Goal: Transaction & Acquisition: Purchase product/service

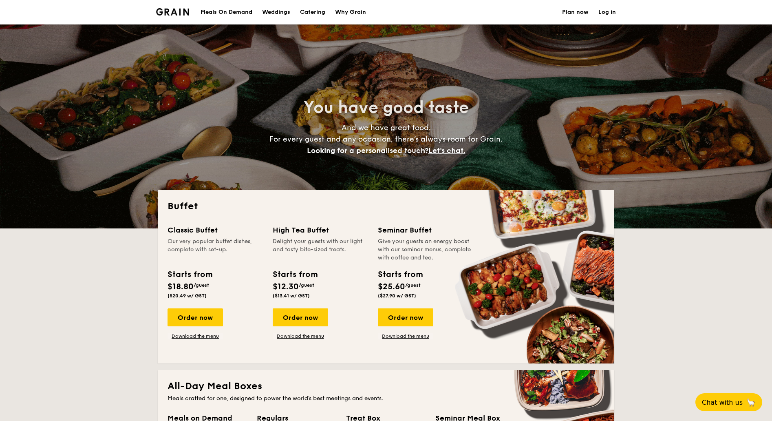
select select
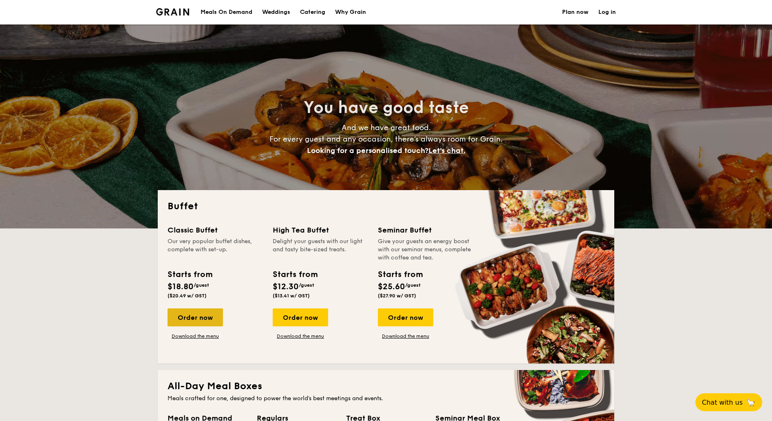
click at [205, 320] on div "Order now" at bounding box center [194, 317] width 55 height 18
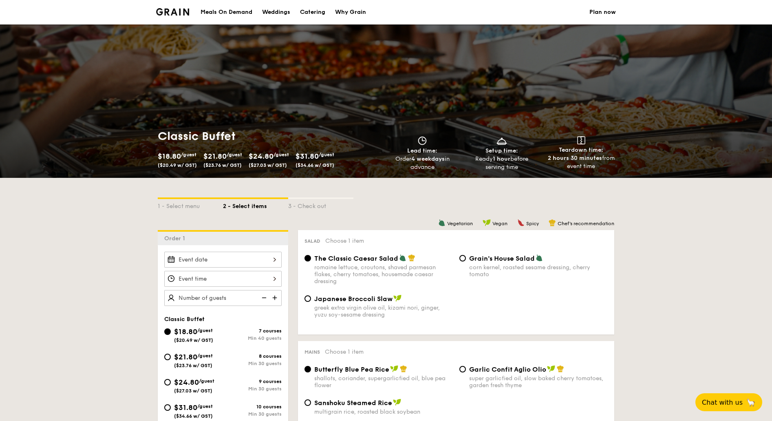
click at [271, 260] on input "Smoked Mesquite Whole Chicken brined in our in-house blend of herbs and spices,…" at bounding box center [222, 259] width 117 height 16
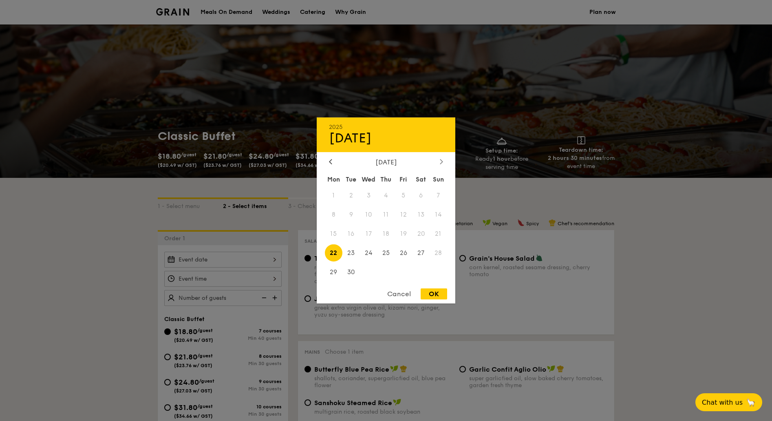
click at [440, 159] on icon at bounding box center [441, 161] width 3 height 5
click at [332, 160] on div at bounding box center [330, 162] width 7 height 8
click at [386, 254] on span "25" at bounding box center [386, 253] width 18 height 18
click at [431, 297] on div "OK" at bounding box center [434, 293] width 26 height 11
type input "[DATE]"
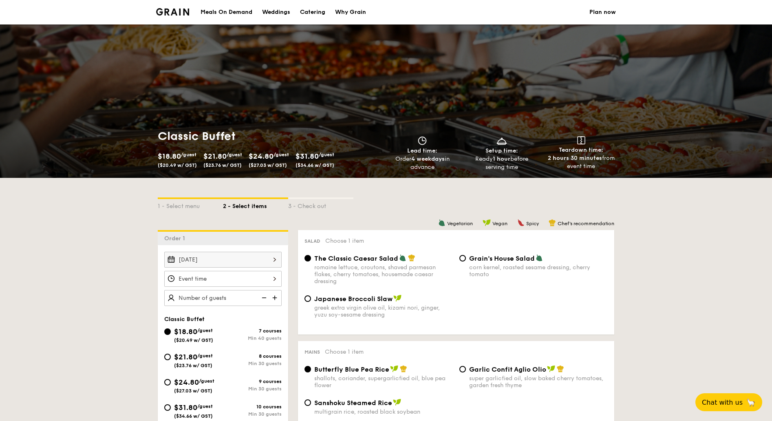
click at [249, 278] on input "Smoked Mesquite Whole Chicken brined in our in-house blend of herbs and spices,…" at bounding box center [222, 279] width 117 height 16
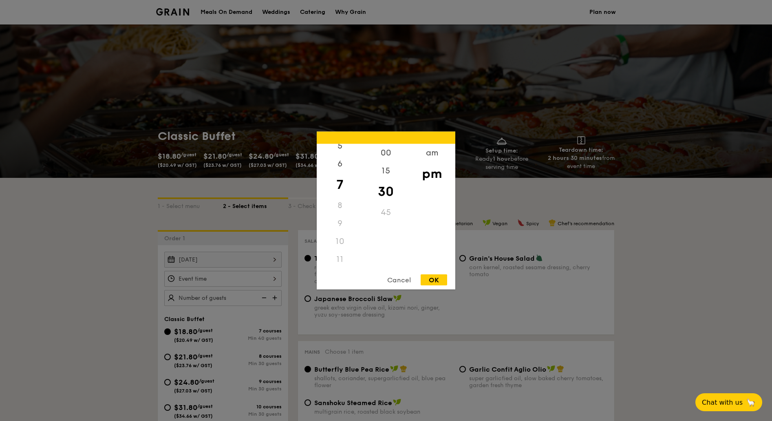
scroll to position [97, 0]
click at [431, 174] on div "pm" at bounding box center [432, 174] width 46 height 24
click at [342, 260] on div "11" at bounding box center [340, 259] width 46 height 18
click at [425, 155] on div "am" at bounding box center [432, 156] width 46 height 24
click at [428, 176] on div "pm" at bounding box center [432, 179] width 46 height 24
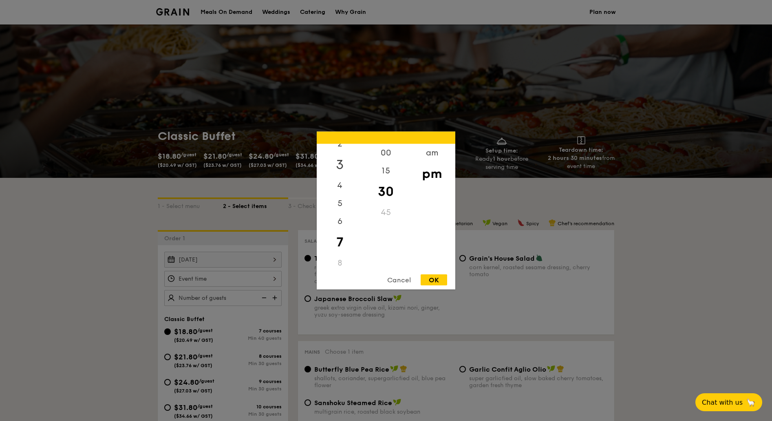
scroll to position [0, 0]
click at [342, 152] on div "12" at bounding box center [340, 156] width 46 height 24
click at [381, 155] on div "00" at bounding box center [386, 156] width 46 height 24
click at [422, 172] on div "pm" at bounding box center [432, 174] width 46 height 24
click at [433, 275] on div "OK" at bounding box center [434, 279] width 26 height 11
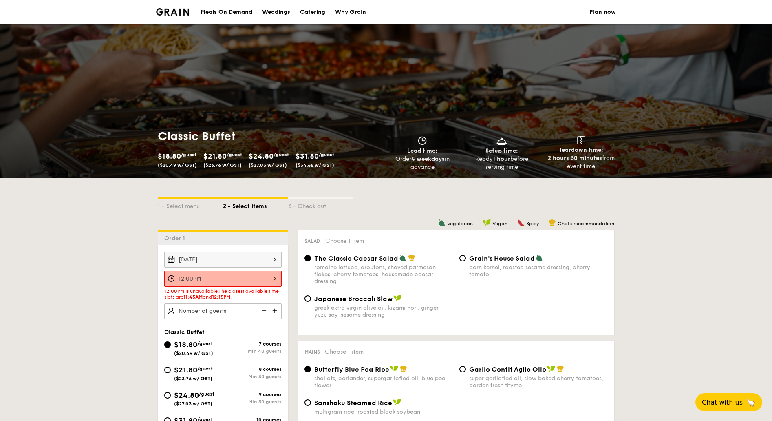
click at [271, 278] on input "12:00PM" at bounding box center [222, 279] width 117 height 16
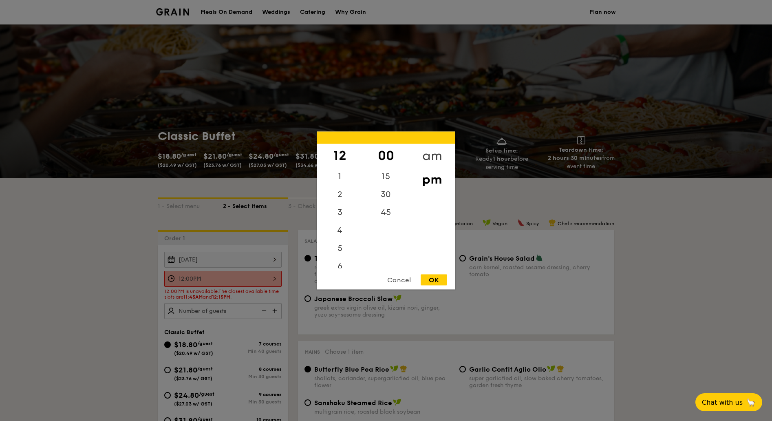
click at [425, 151] on div "am" at bounding box center [432, 156] width 46 height 24
click at [341, 263] on div "11" at bounding box center [340, 263] width 46 height 24
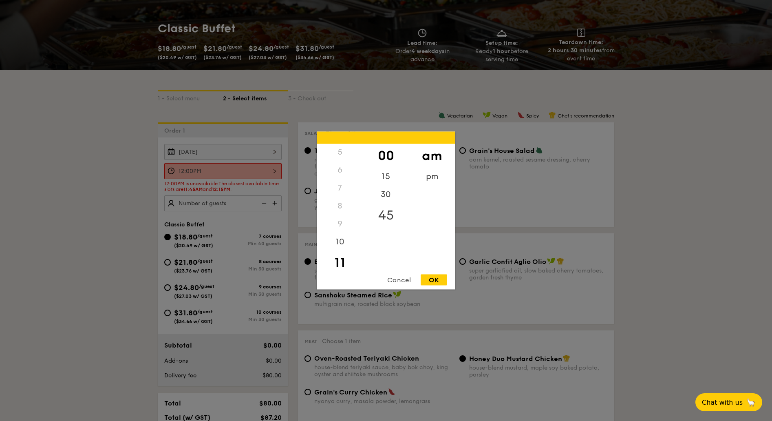
click at [384, 214] on div "45" at bounding box center [386, 215] width 46 height 24
click at [422, 276] on div "OK" at bounding box center [434, 279] width 26 height 11
type input "11:45AM"
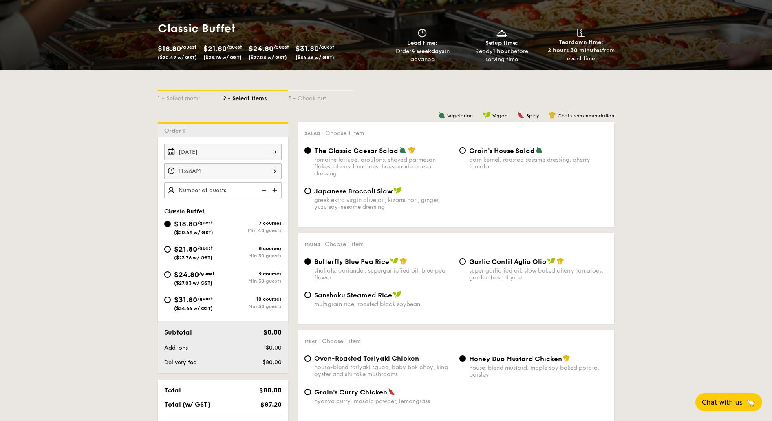
click at [277, 188] on img at bounding box center [275, 189] width 12 height 15
type input "55 guests"
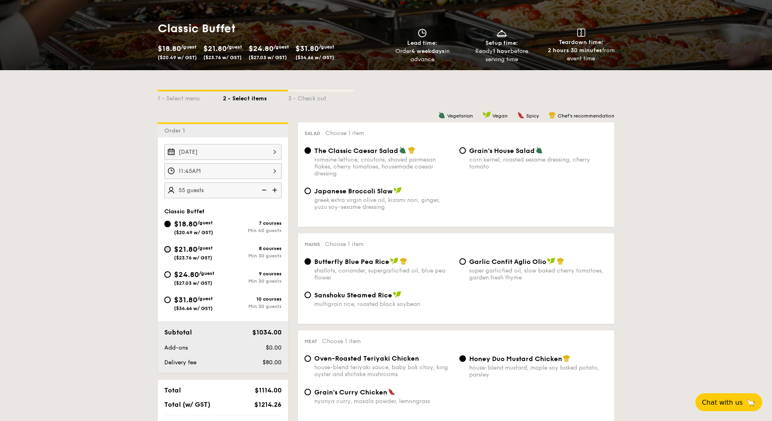
click at [169, 247] on input "$21.80 /guest ($23.76 w/ GST) 8 courses Min 30 guests" at bounding box center [167, 249] width 7 height 7
radio input "true"
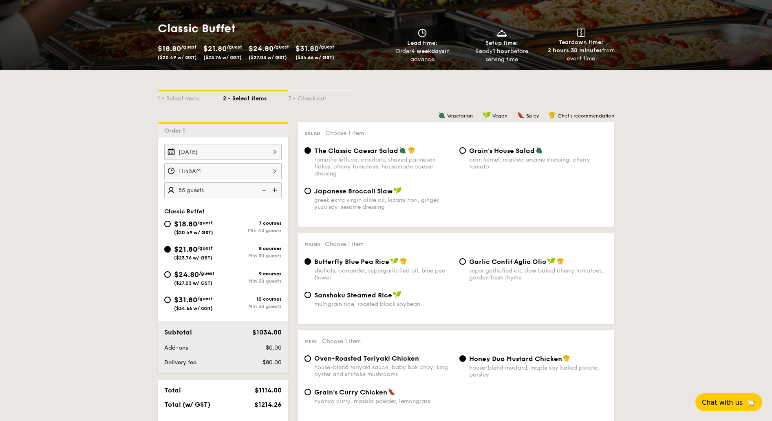
radio input "true"
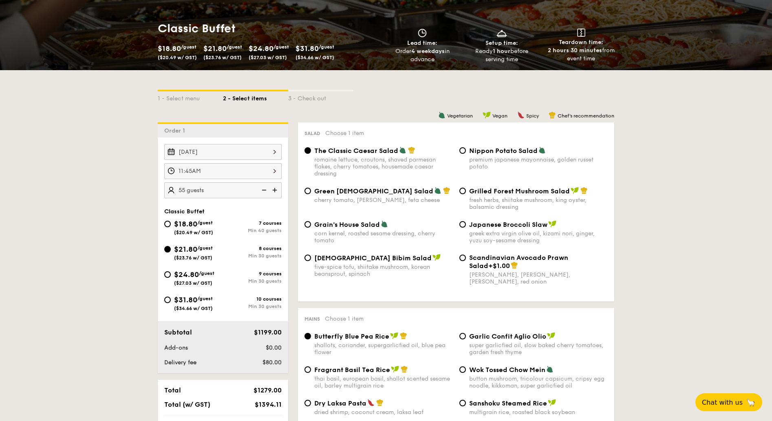
click at [264, 191] on img at bounding box center [263, 189] width 12 height 15
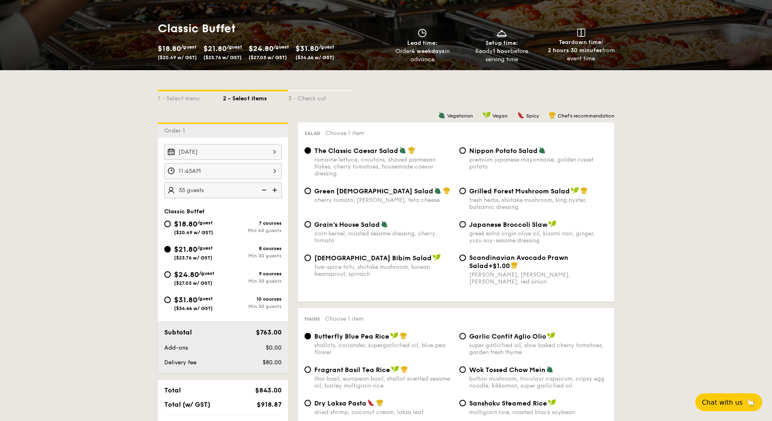
type input "30 guests"
click at [463, 193] on input "Grilled Forest Mushroom Salad fresh herbs, shiitake mushroom, king oyster, bals…" at bounding box center [462, 190] width 7 height 7
radio input "true"
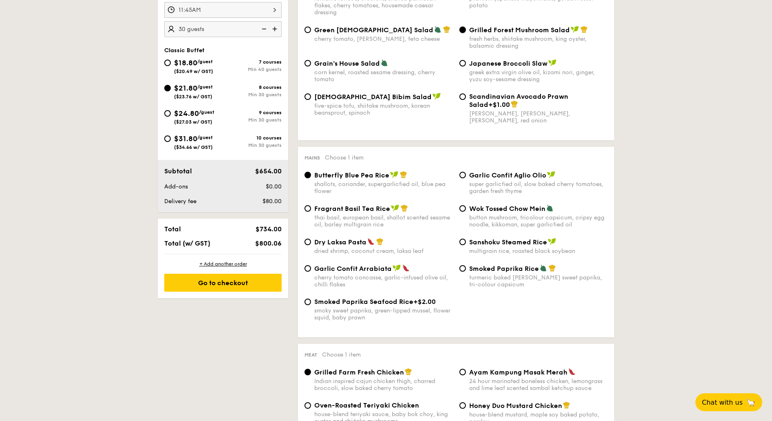
scroll to position [270, 0]
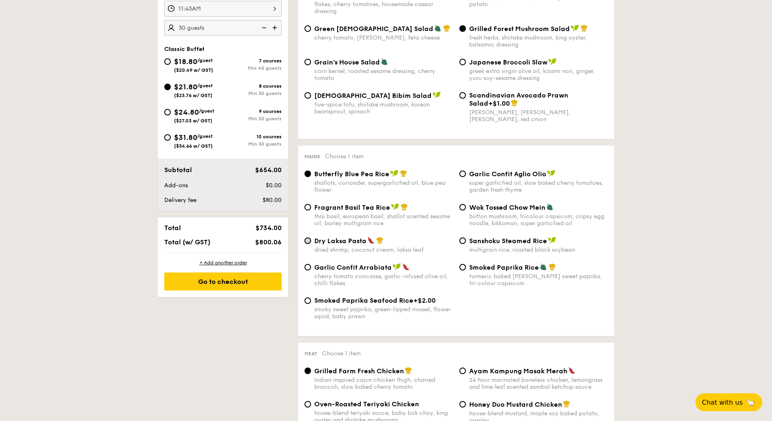
click at [306, 239] on input "Dry Laksa Pasta dried shrimp, coconut cream, laksa leaf" at bounding box center [307, 240] width 7 height 7
radio input "true"
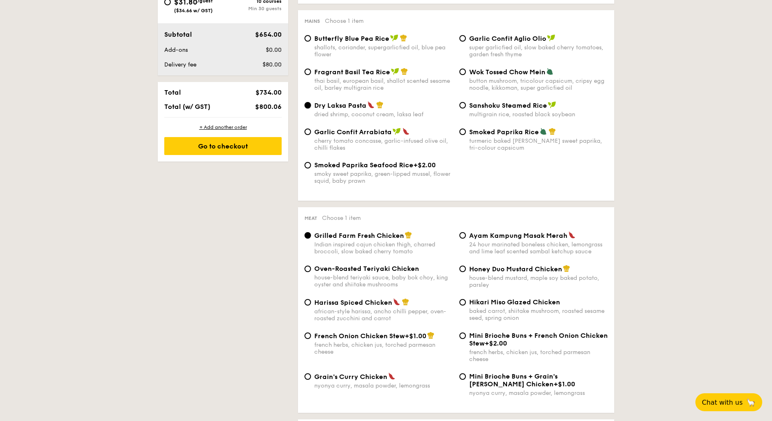
scroll to position [432, 0]
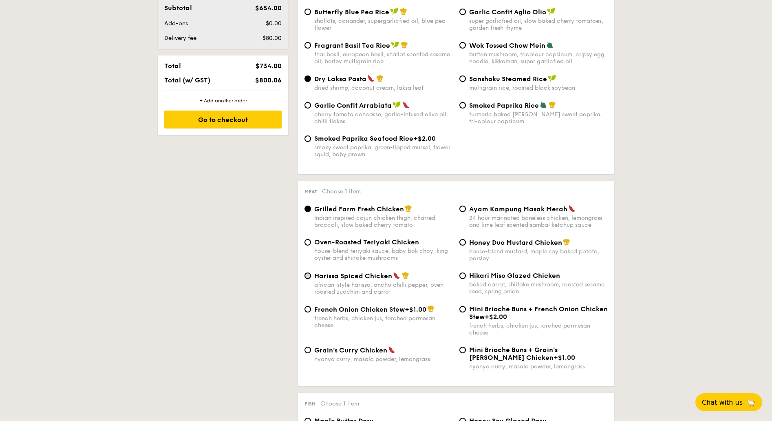
click at [307, 272] on input "Harissa Spiced Chicken african-style harissa, ancho chilli pepper, oven-roasted…" at bounding box center [307, 275] width 7 height 7
radio input "true"
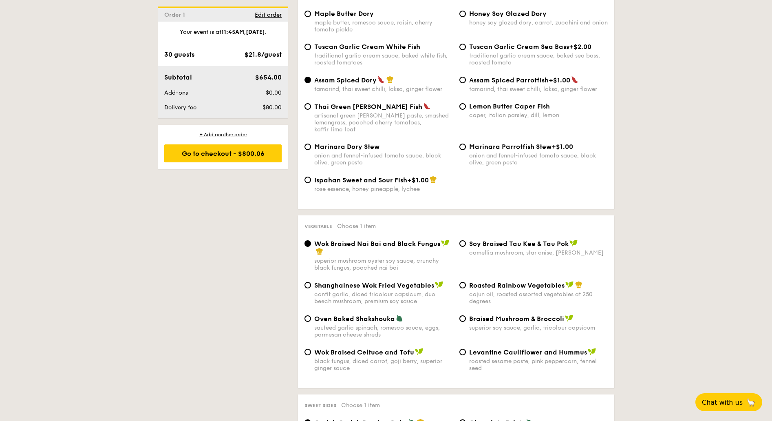
scroll to position [864, 0]
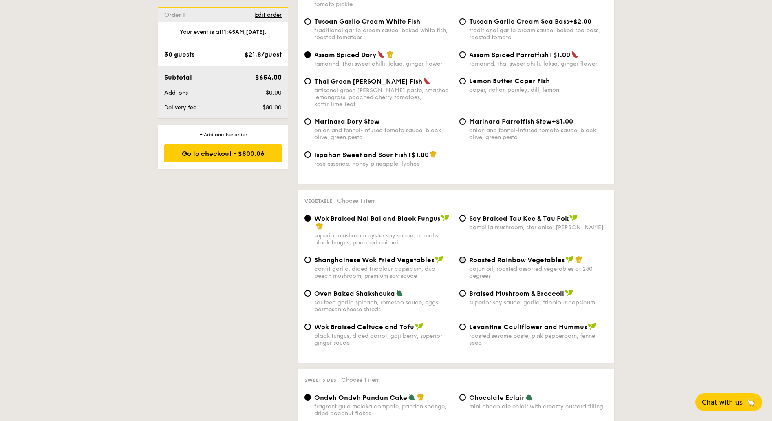
click at [461, 256] on input "Roasted Rainbow Vegetables cajun oil, roasted assorted vegetables at 250 degrees" at bounding box center [462, 259] width 7 height 7
radio input "true"
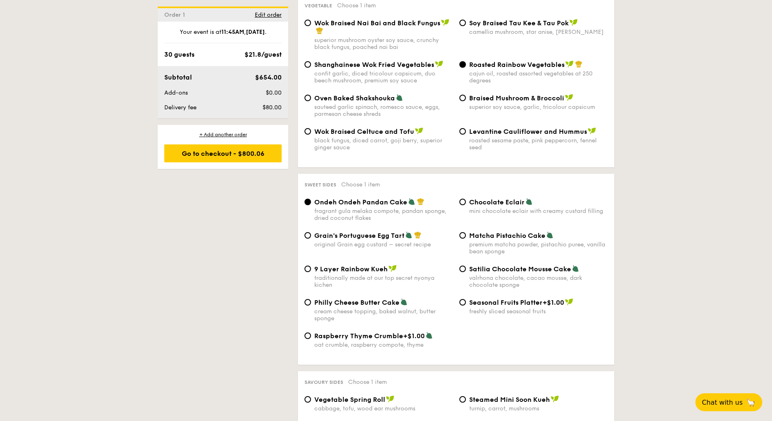
scroll to position [1080, 0]
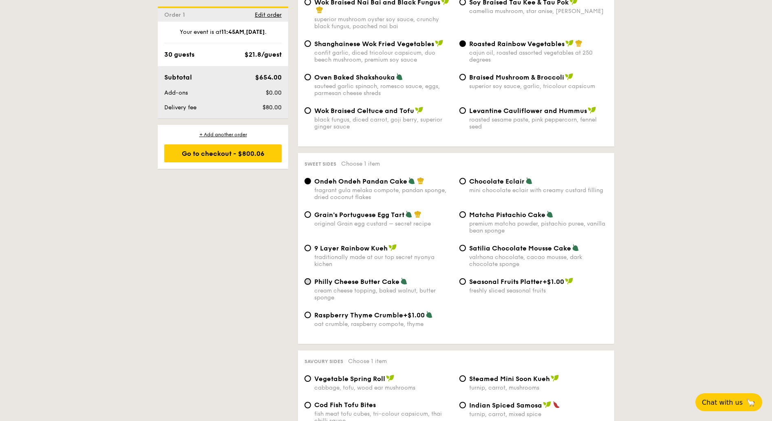
click at [308, 278] on input "Philly Cheese Butter Cake cream cheese topping, baked walnut, butter sponge" at bounding box center [307, 281] width 7 height 7
radio input "true"
click at [308, 211] on input "Grain's Portuguese Egg Tart original Grain egg custard – secret recipe" at bounding box center [307, 214] width 7 height 7
radio input "true"
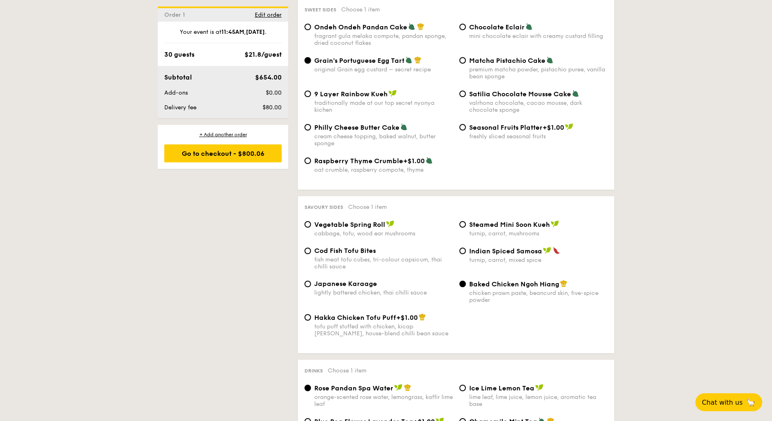
scroll to position [1242, 0]
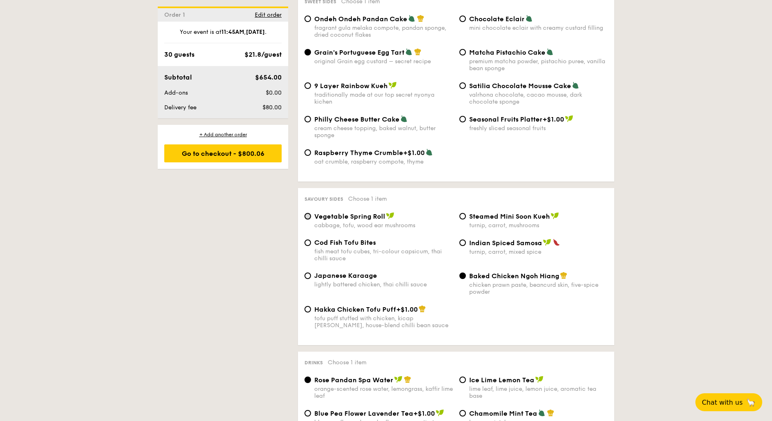
click at [306, 213] on input "Vegetable Spring Roll cabbage, tofu, wood ear mushrooms" at bounding box center [307, 216] width 7 height 7
radio input "true"
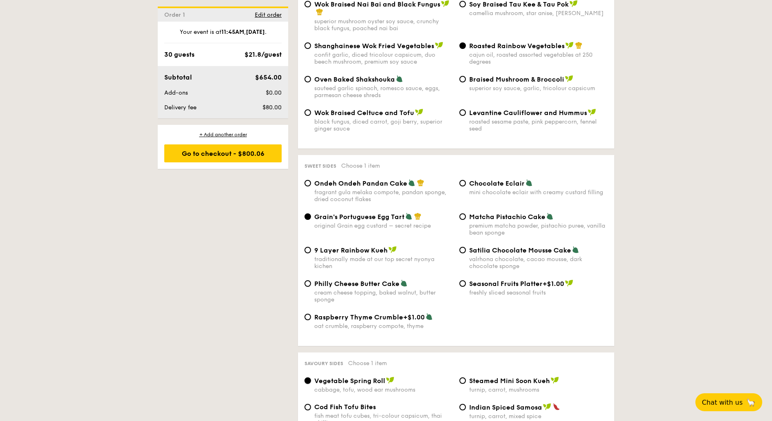
scroll to position [1026, 0]
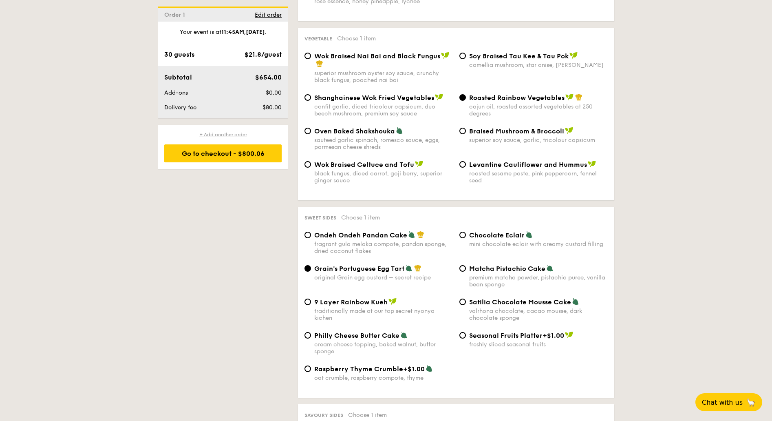
click at [222, 133] on div "+ Add another order" at bounding box center [222, 134] width 117 height 7
radio input "true"
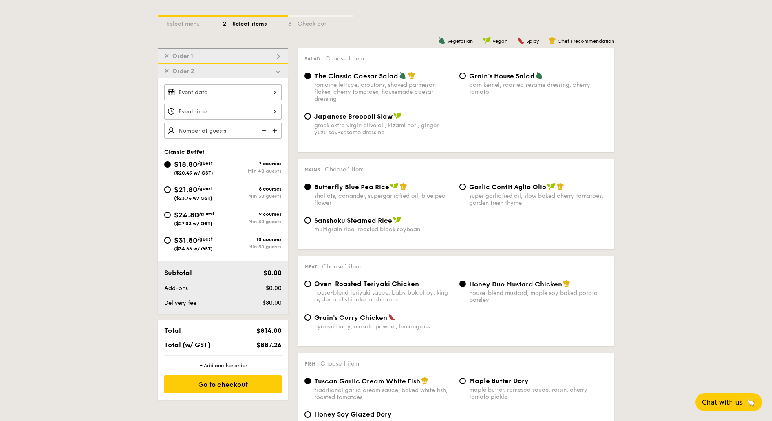
scroll to position [124, 0]
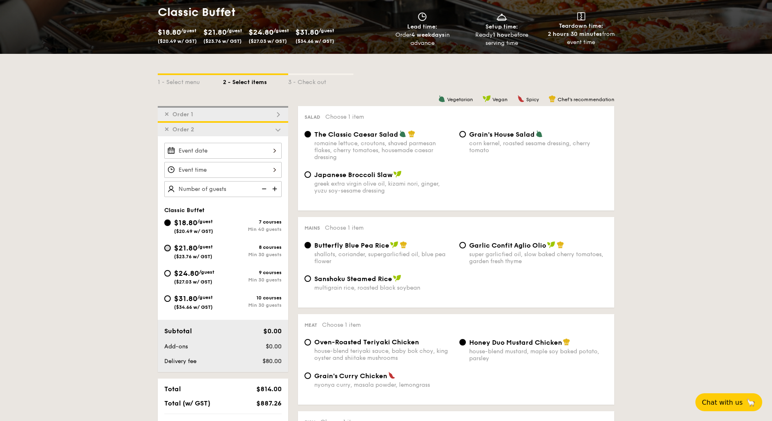
click at [167, 247] on input "$21.80 /guest ($23.76 w/ GST) 8 courses Min 30 guests" at bounding box center [167, 248] width 7 height 7
radio input "true"
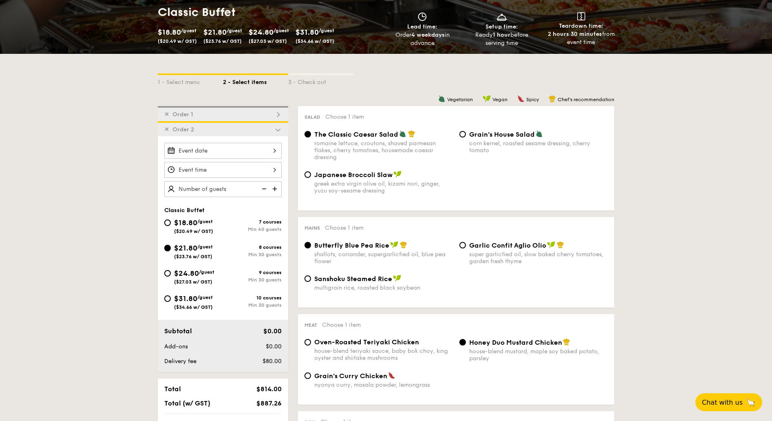
radio input "true"
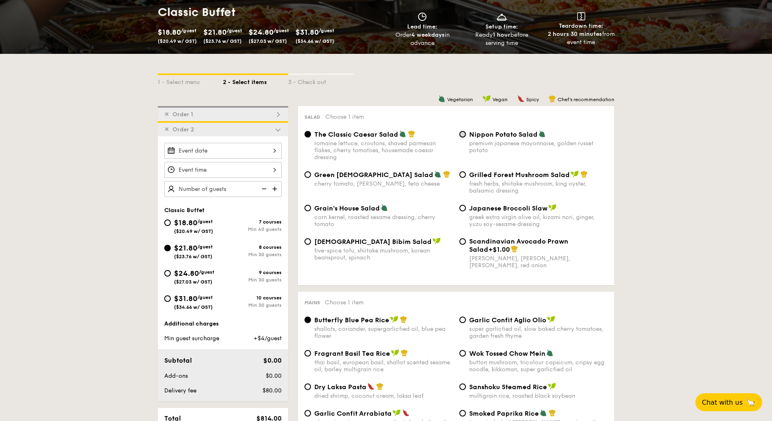
click at [464, 133] on input "Nippon Potato Salad premium japanese mayonnaise, golden russet potato" at bounding box center [462, 134] width 7 height 7
radio input "true"
click at [309, 133] on input "The Classic Caesar Salad romaine lettuce, croutons, shaved parmesan flakes, che…" at bounding box center [307, 134] width 7 height 7
radio input "true"
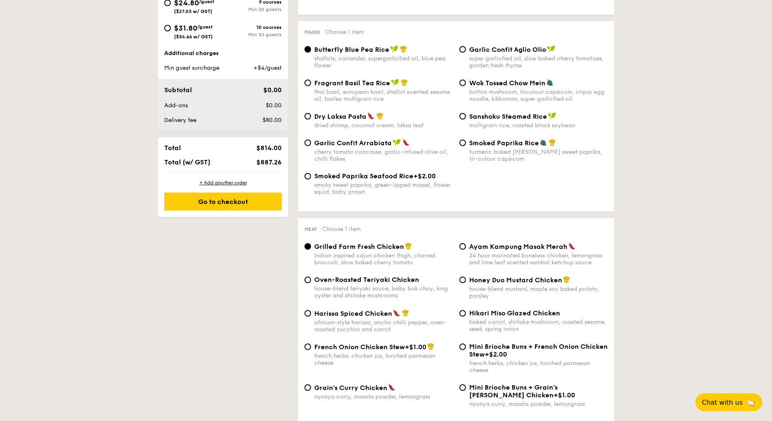
scroll to position [448, 0]
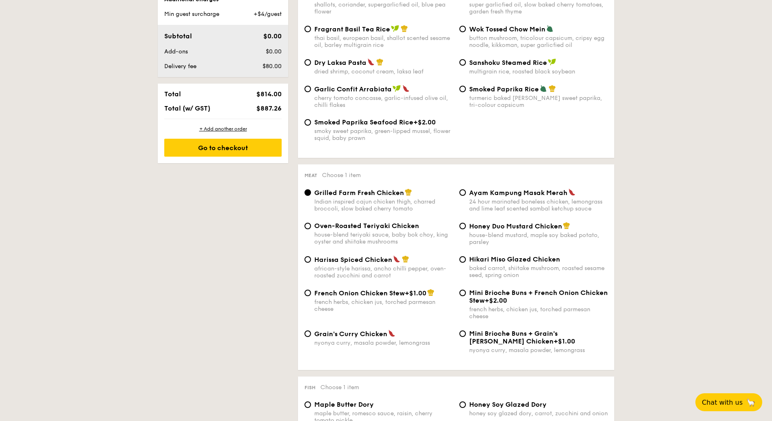
click at [466, 225] on div "Honey Duo Mustard Chicken house-blend mustard, maple soy baked potato, parsley" at bounding box center [533, 234] width 155 height 24
click at [465, 226] on input "Honey Duo Mustard Chicken house-blend mustard, maple soy baked potato, parsley" at bounding box center [462, 226] width 7 height 7
radio input "true"
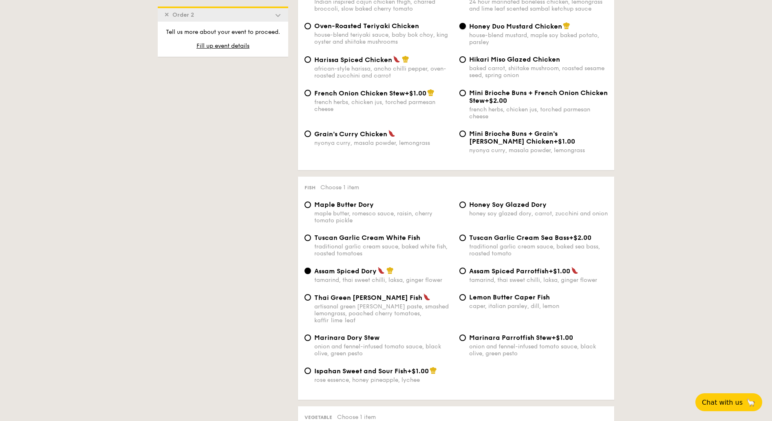
scroll to position [664, 0]
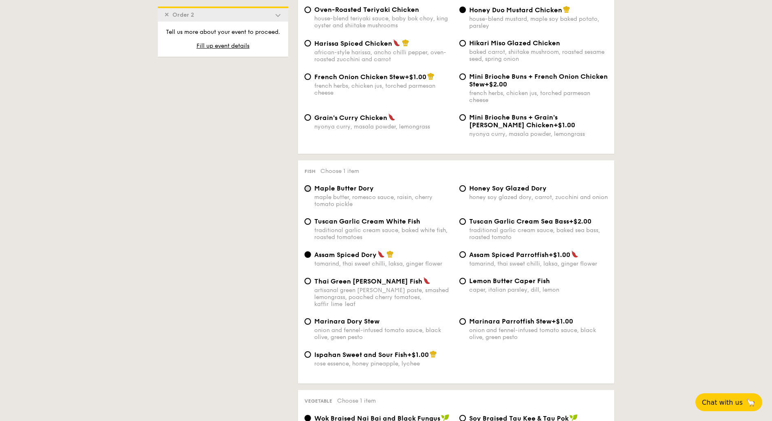
click at [308, 188] on input "Maple Butter Dory maple butter, romesco sauce, raisin, cherry tomato pickle" at bounding box center [307, 188] width 7 height 7
radio input "true"
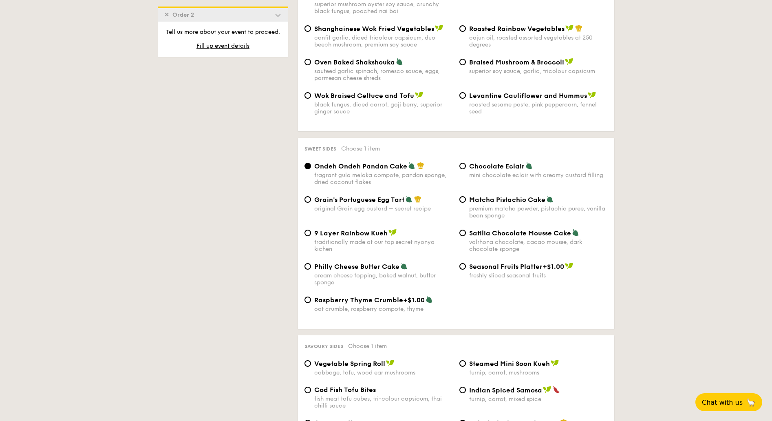
scroll to position [1096, 0]
click at [312, 261] on div "Philly Cheese Butter Cake cream cheese topping, baked walnut, butter sponge" at bounding box center [378, 273] width 155 height 24
click at [309, 262] on input "Philly Cheese Butter Cake cream cheese topping, baked walnut, butter sponge" at bounding box center [307, 265] width 7 height 7
radio input "true"
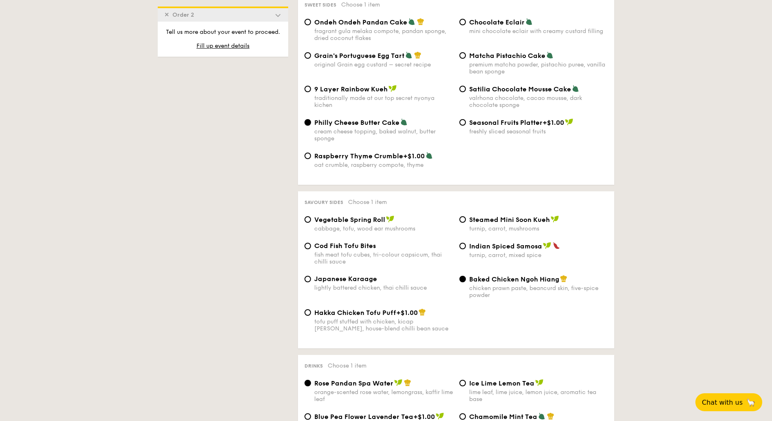
scroll to position [1258, 0]
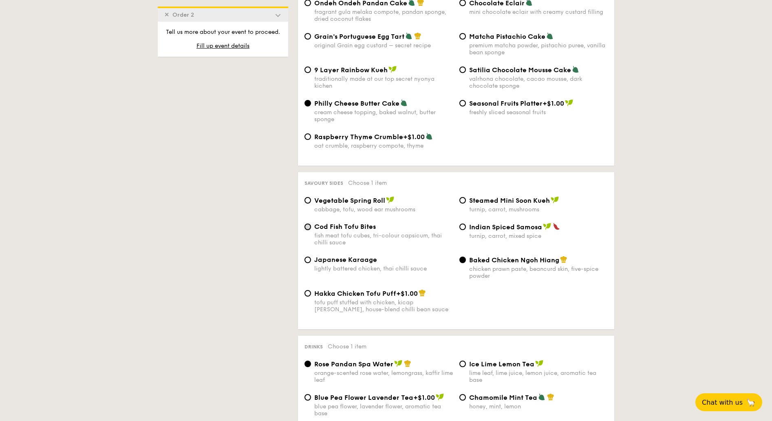
click at [306, 223] on input "Cod Fish Tofu Bites fish meat tofu cubes, tri-colour capsicum, thai chilli sauce" at bounding box center [307, 226] width 7 height 7
radio input "true"
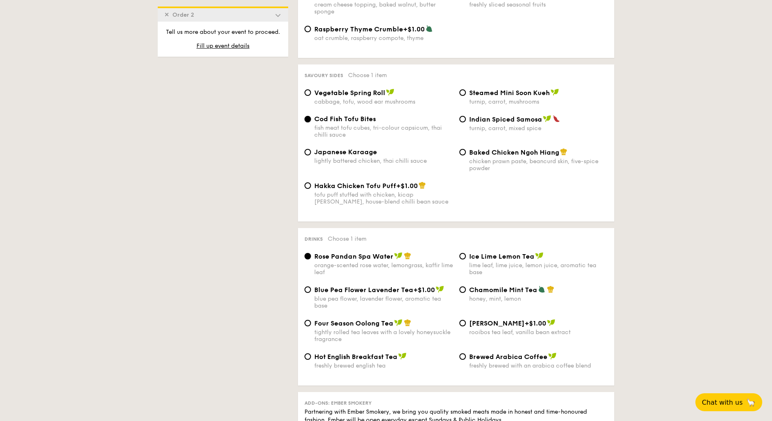
scroll to position [1366, 0]
click at [461, 252] on input "Ice Lime Lemon Tea lime leaf, lime juice, lemon juice, aromatic tea base" at bounding box center [462, 255] width 7 height 7
radio input "true"
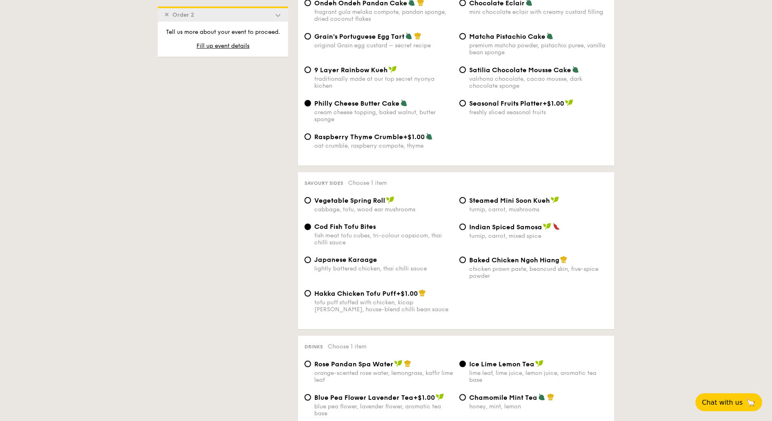
click at [277, 15] on img at bounding box center [277, 14] width 7 height 7
click at [237, 47] on span "Fill up event details" at bounding box center [222, 45] width 53 height 7
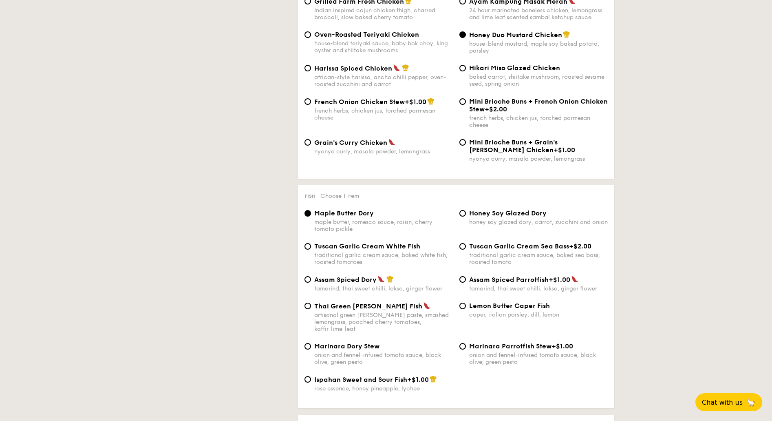
scroll to position [218, 0]
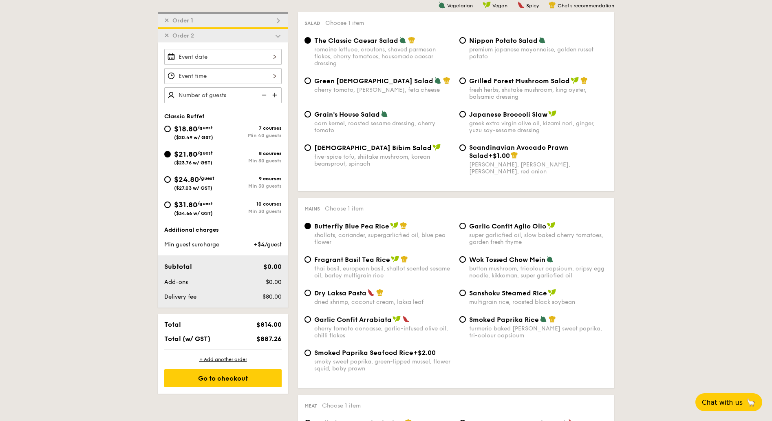
click at [279, 35] on img at bounding box center [277, 35] width 7 height 7
click at [277, 36] on img at bounding box center [277, 35] width 7 height 7
click at [218, 375] on div "Go to checkout" at bounding box center [222, 378] width 117 height 18
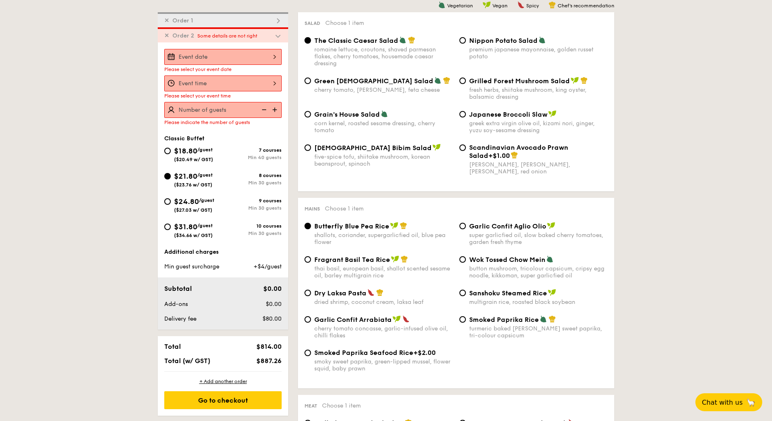
click at [274, 54] on input "Smoked Mesquite Whole Chicken brined in our in-house blend of herbs and spices,…" at bounding box center [222, 57] width 117 height 16
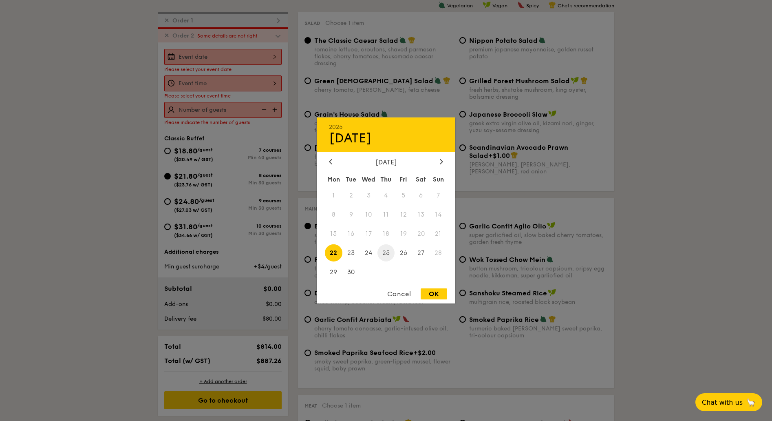
click at [385, 251] on span "25" at bounding box center [386, 253] width 18 height 18
click at [434, 294] on div "OK" at bounding box center [434, 293] width 26 height 11
type input "[DATE]"
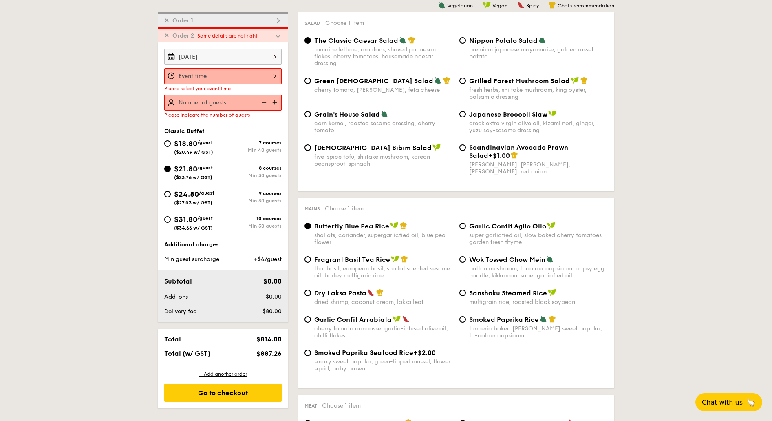
click at [273, 76] on input "Smoked Mesquite Whole Chicken brined in our in-house blend of herbs and spices,…" at bounding box center [222, 76] width 117 height 16
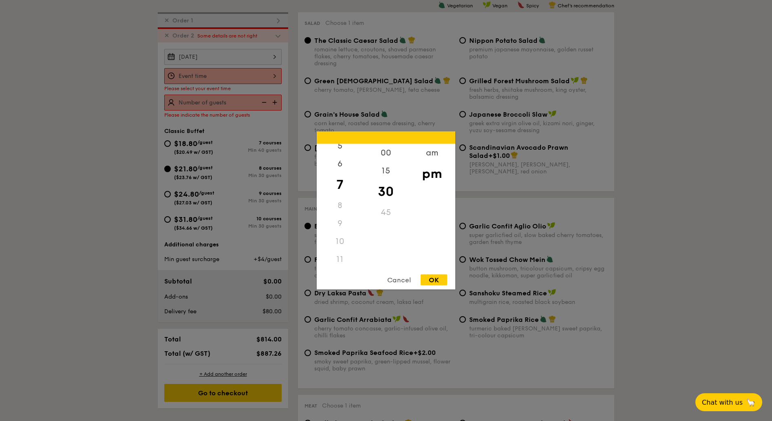
scroll to position [96, 0]
click at [338, 258] on div "11" at bounding box center [340, 260] width 46 height 18
click at [426, 155] on div "am" at bounding box center [432, 156] width 46 height 24
click at [337, 263] on div "11" at bounding box center [340, 258] width 46 height 24
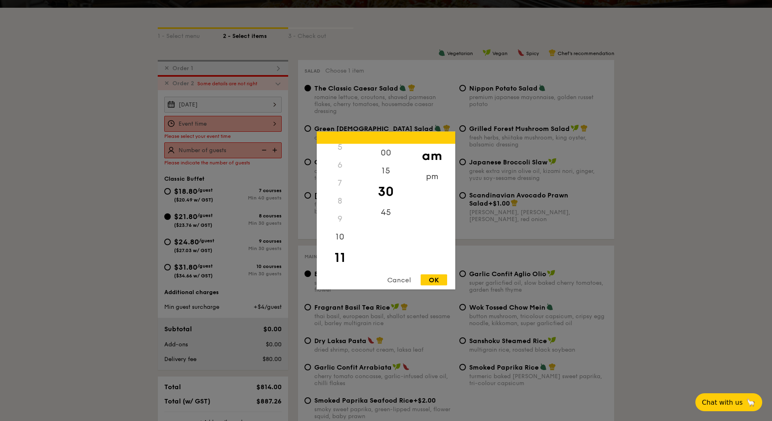
scroll to position [109, 0]
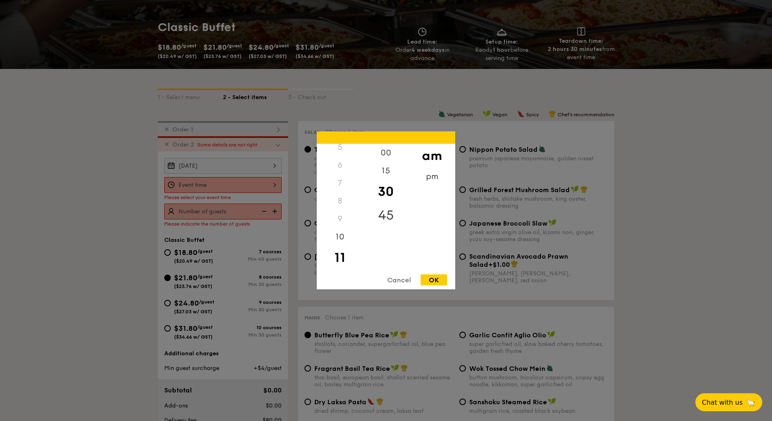
click at [390, 208] on div "45" at bounding box center [386, 215] width 46 height 24
click at [437, 279] on div "OK" at bounding box center [434, 279] width 26 height 11
type input "11:45AM"
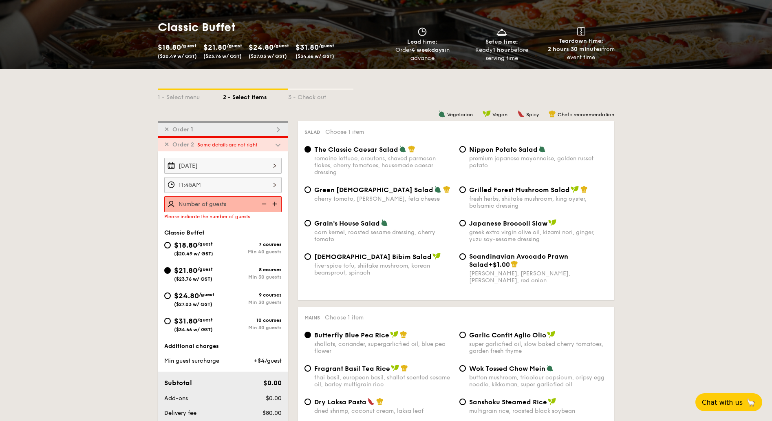
click at [271, 201] on img at bounding box center [275, 203] width 12 height 15
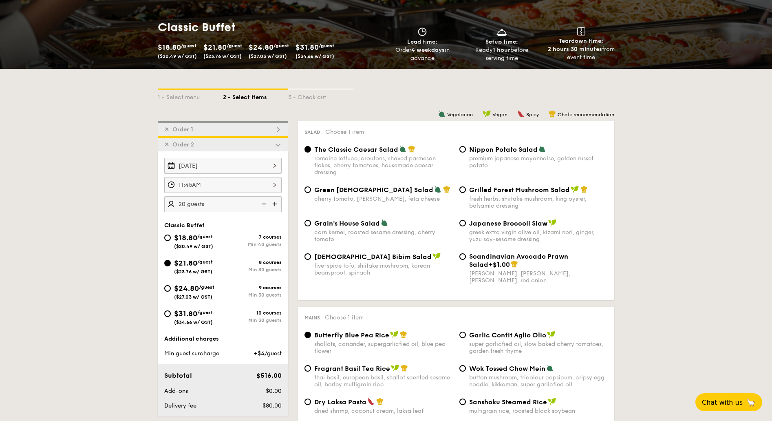
click at [275, 205] on img at bounding box center [275, 203] width 12 height 15
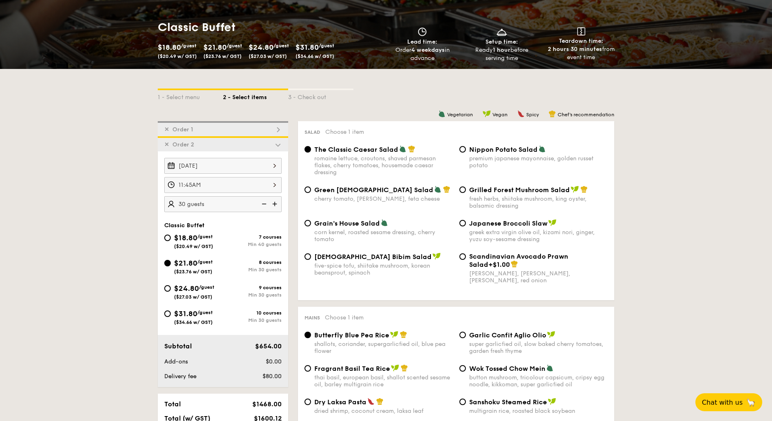
click at [275, 203] on img at bounding box center [275, 203] width 12 height 15
click at [264, 203] on img at bounding box center [263, 203] width 12 height 15
click at [272, 201] on img at bounding box center [275, 203] width 12 height 15
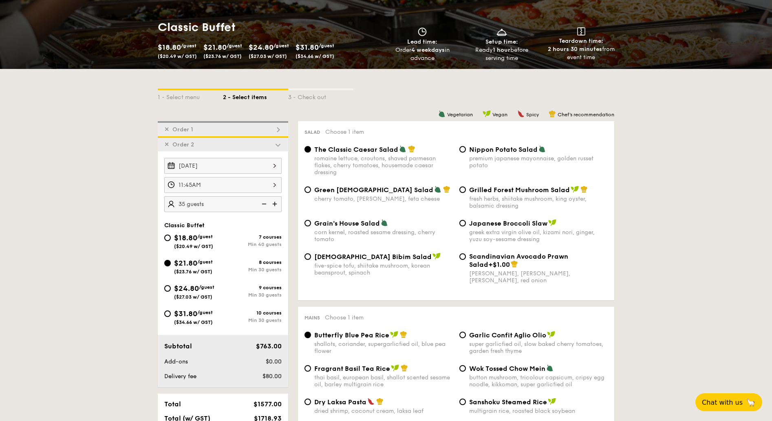
click at [272, 201] on img at bounding box center [275, 203] width 12 height 15
click at [263, 202] on img at bounding box center [263, 203] width 12 height 15
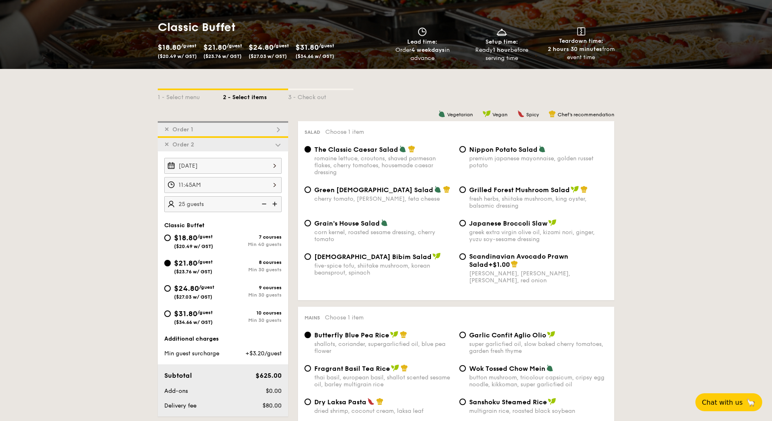
click at [275, 202] on img at bounding box center [275, 203] width 12 height 15
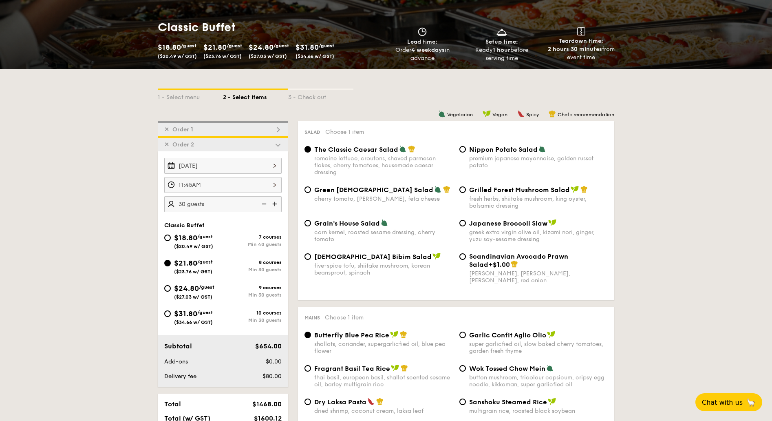
click at [262, 204] on img at bounding box center [263, 203] width 12 height 15
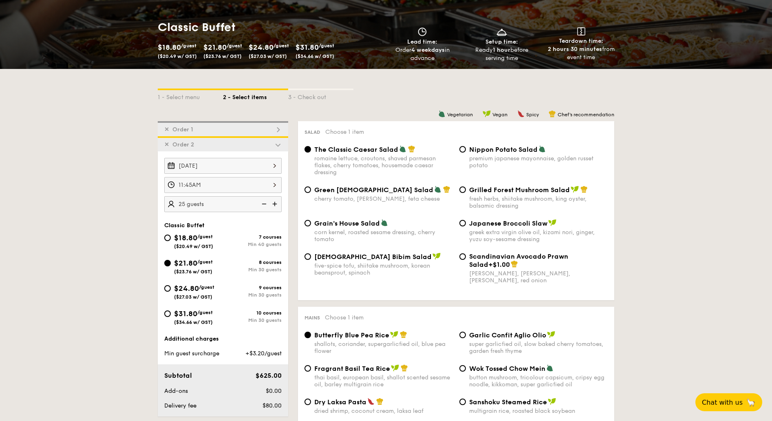
click at [275, 203] on img at bounding box center [275, 203] width 12 height 15
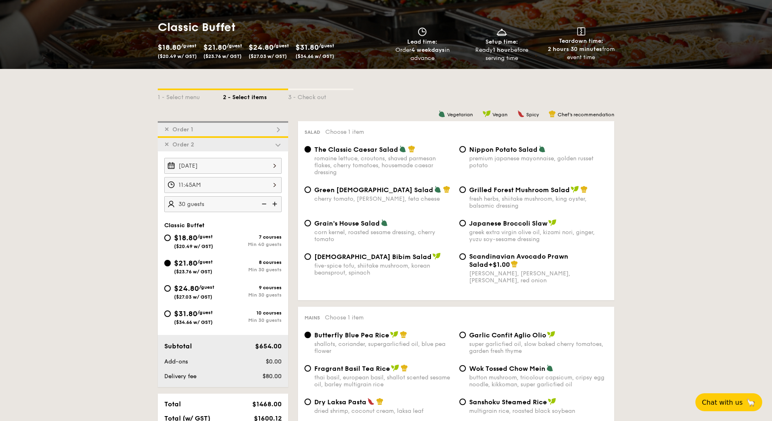
click at [265, 202] on img at bounding box center [263, 203] width 12 height 15
type input "25 guests"
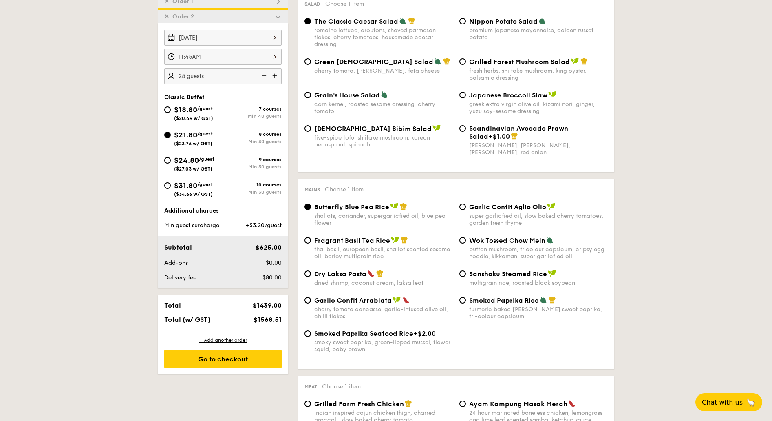
scroll to position [271, 0]
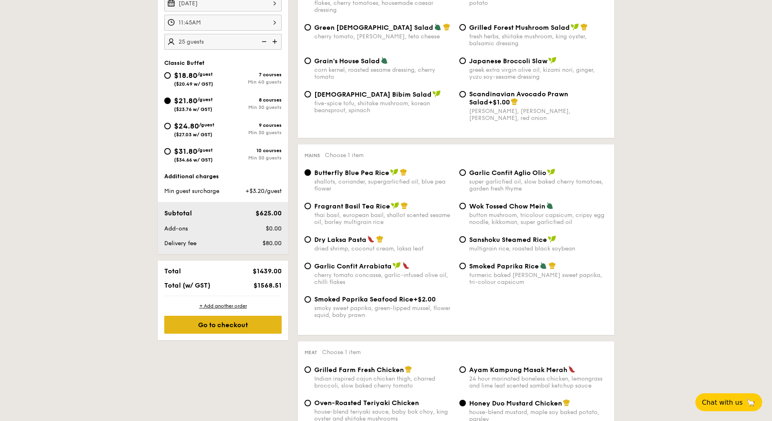
click at [218, 326] on div "Go to checkout" at bounding box center [222, 324] width 117 height 18
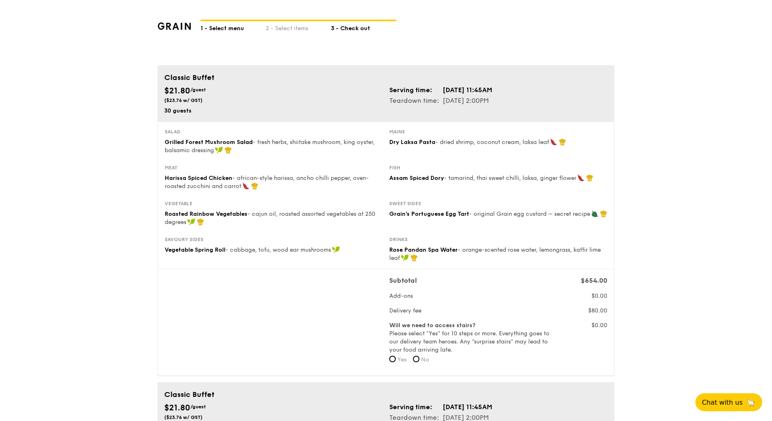
click at [227, 29] on div "1 - Select menu" at bounding box center [233, 26] width 65 height 11
select select
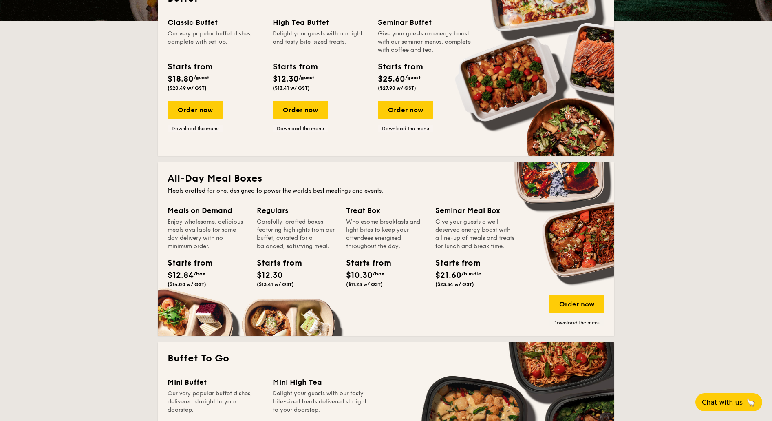
scroll to position [163, 0]
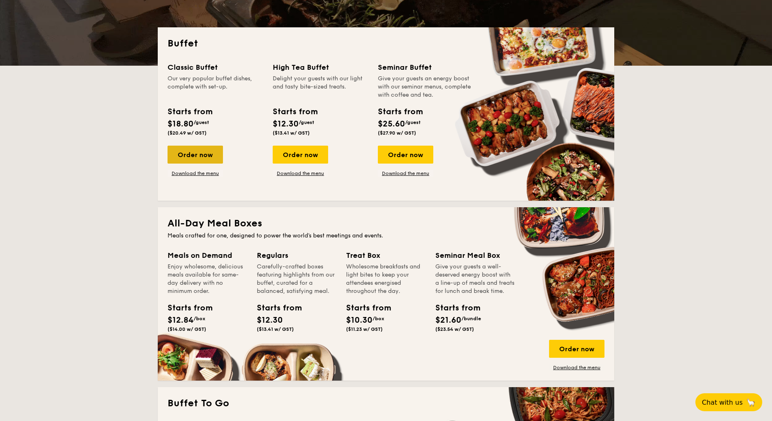
click at [202, 155] on div "Order now" at bounding box center [194, 154] width 55 height 18
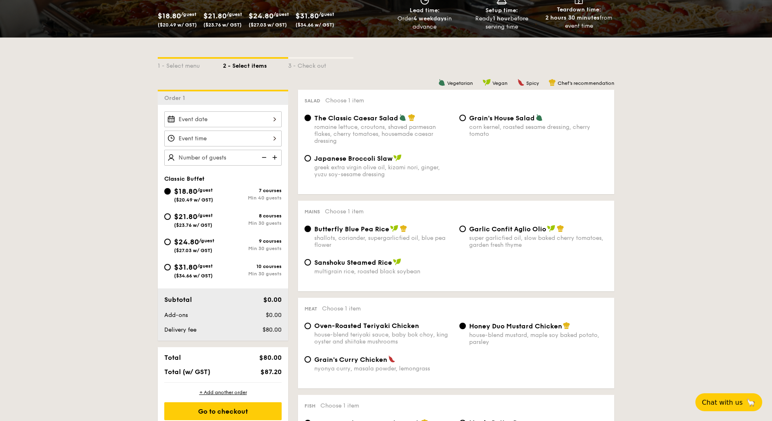
scroll to position [162, 0]
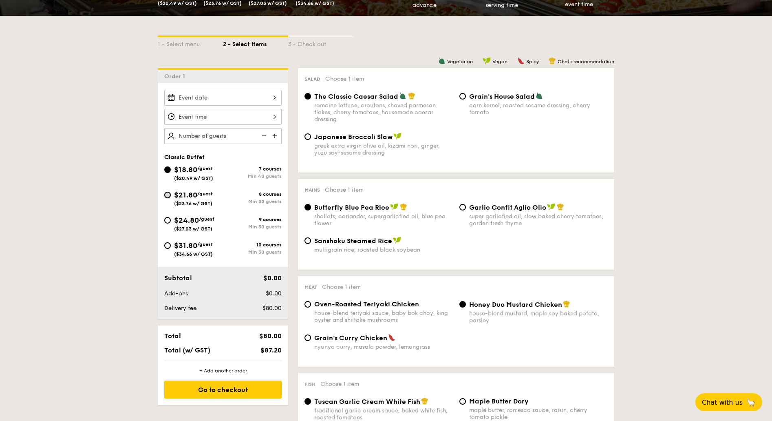
click at [169, 194] on input "$21.80 /guest ($23.76 w/ GST) 8 courses Min 30 guests" at bounding box center [167, 195] width 7 height 7
radio input "true"
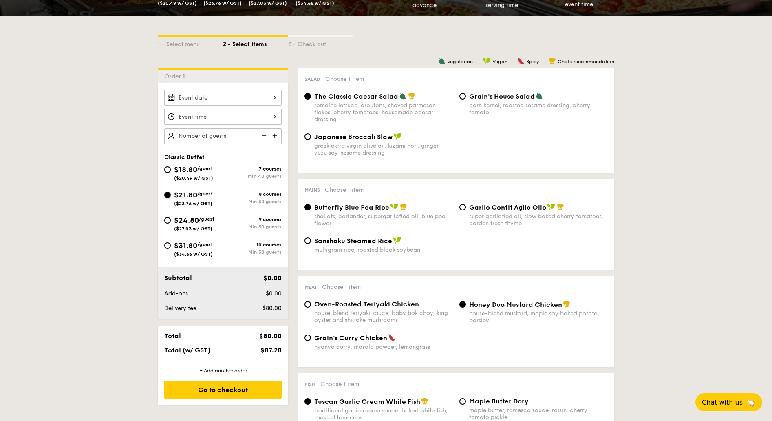
radio input "true"
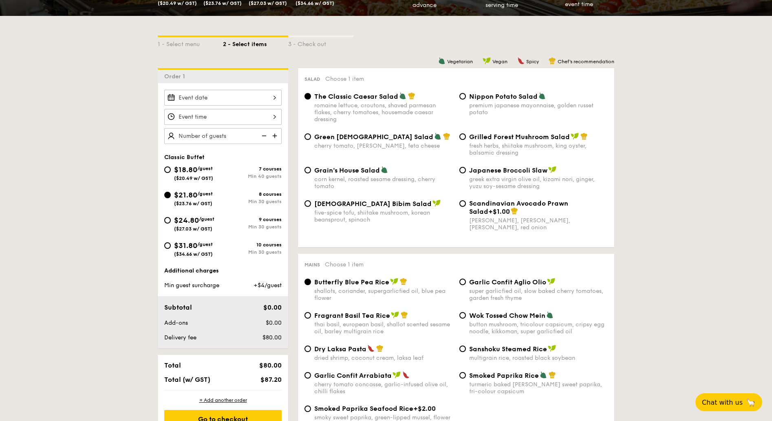
click at [273, 99] on input "Smoked Mesquite Whole Chicken brined in our in-house blend of herbs and spices,…" at bounding box center [222, 98] width 117 height 16
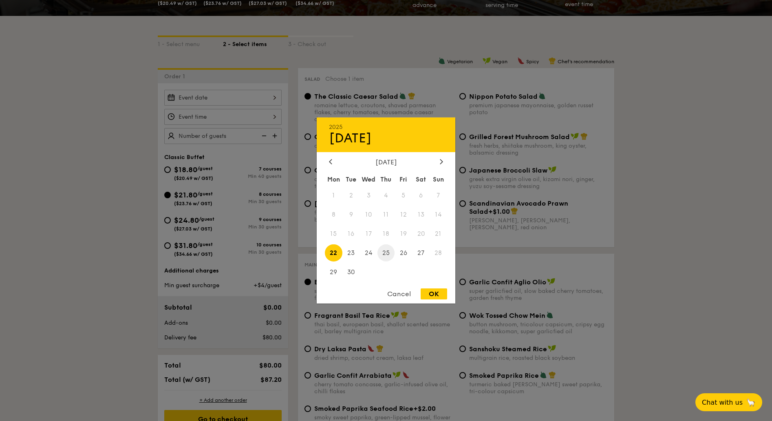
click at [385, 254] on span "25" at bounding box center [386, 253] width 18 height 18
click at [435, 291] on div "OK" at bounding box center [434, 293] width 26 height 11
type input "[DATE]"
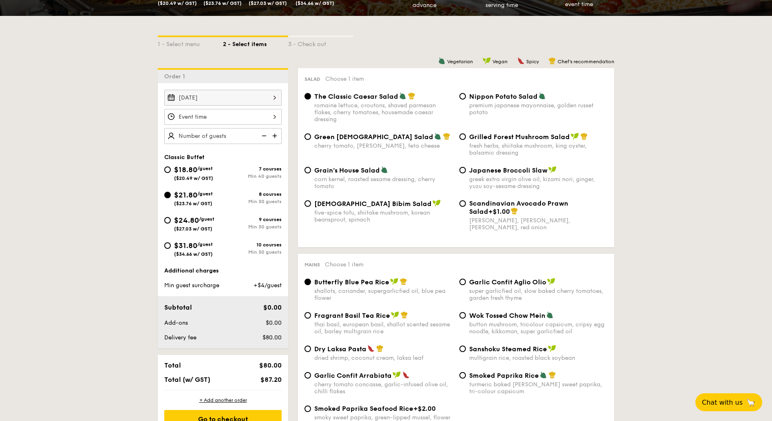
click at [242, 117] on input "Smoked Mesquite Whole Chicken brined in our in-house blend of herbs and spices,…" at bounding box center [222, 117] width 117 height 16
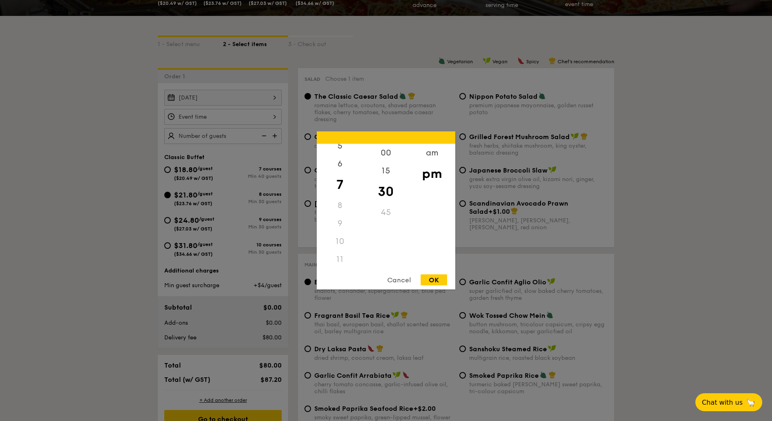
scroll to position [97, 0]
click at [335, 258] on div "11" at bounding box center [340, 259] width 46 height 18
click at [432, 155] on div "am" at bounding box center [432, 156] width 46 height 24
click at [342, 256] on div "11" at bounding box center [340, 258] width 46 height 24
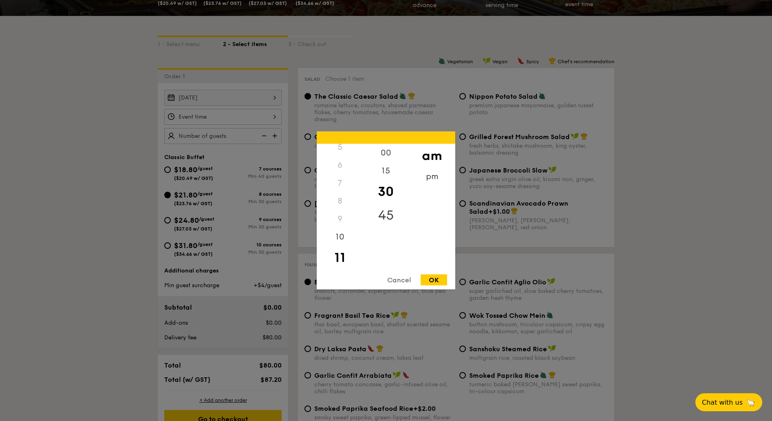
click at [386, 210] on div "45" at bounding box center [386, 215] width 46 height 24
click at [427, 276] on div "OK" at bounding box center [434, 279] width 26 height 11
type input "11:45AM"
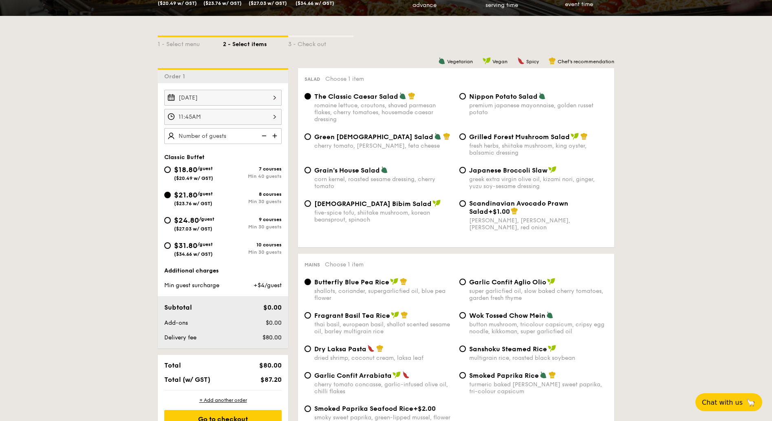
click at [275, 133] on img at bounding box center [275, 135] width 12 height 15
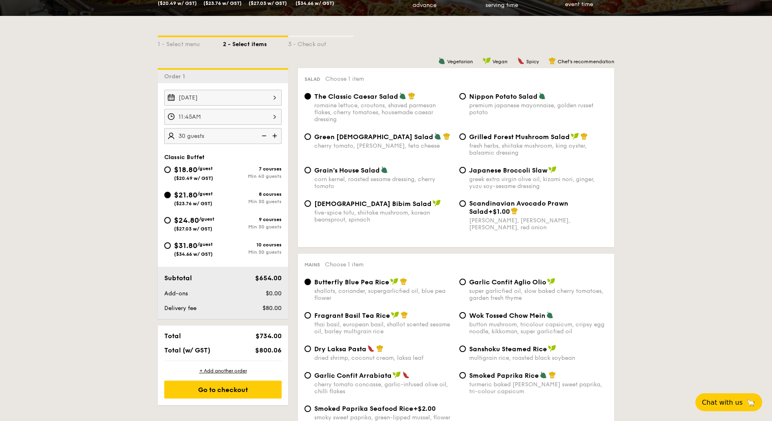
click at [275, 133] on img at bounding box center [275, 135] width 12 height 15
click at [264, 136] on img at bounding box center [263, 135] width 12 height 15
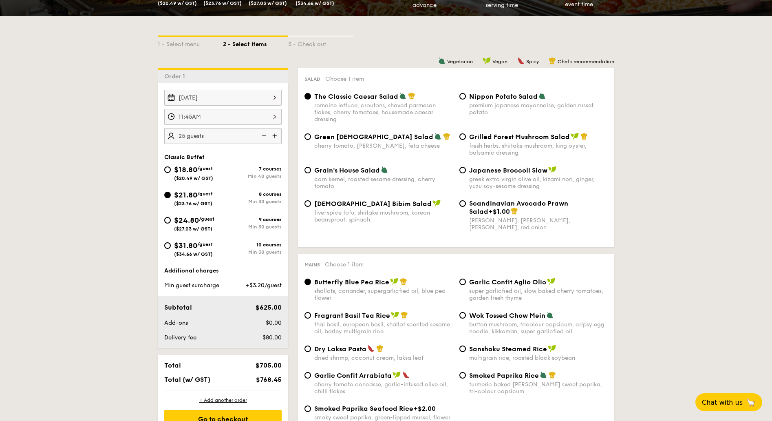
click at [278, 136] on img at bounding box center [275, 135] width 12 height 15
type input "30 guests"
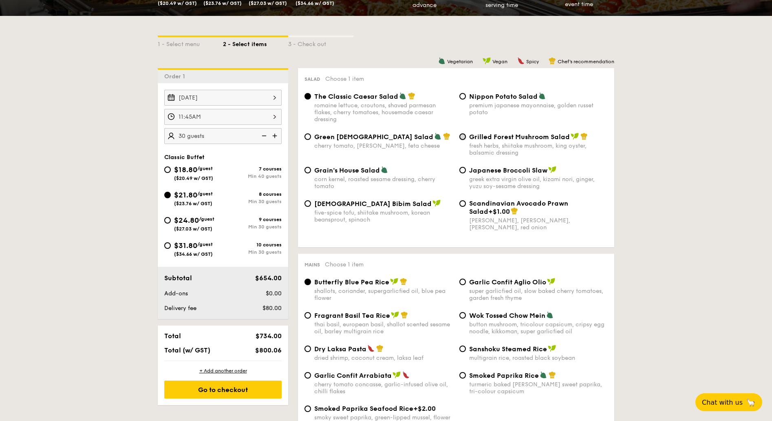
click at [464, 137] on input "Grilled Forest Mushroom Salad fresh herbs, shiitake mushroom, king oyster, bals…" at bounding box center [462, 136] width 7 height 7
radio input "true"
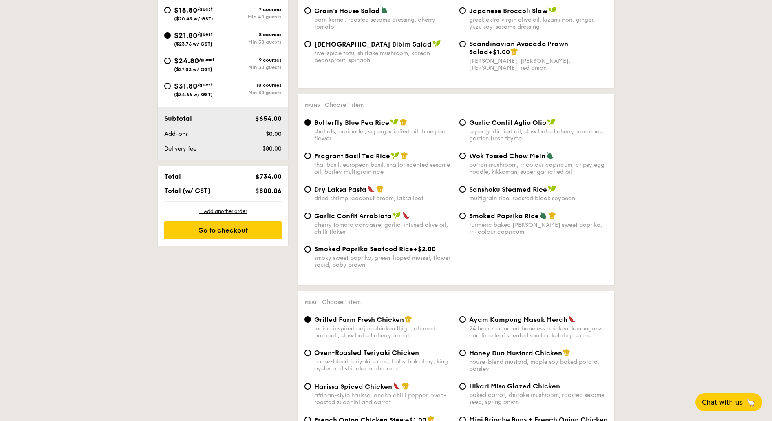
scroll to position [324, 0]
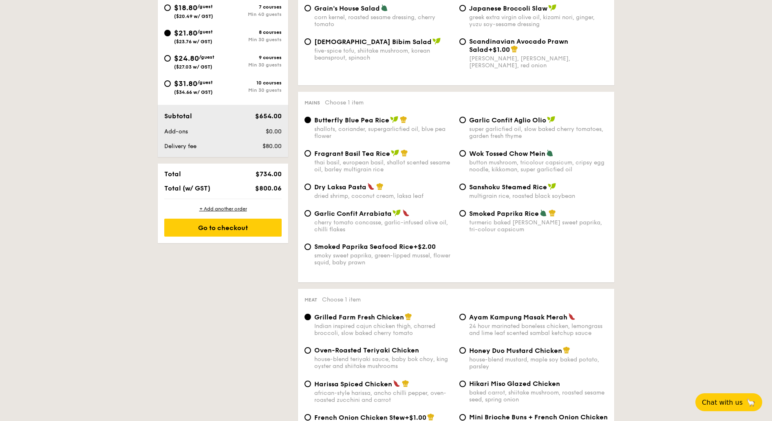
click at [311, 187] on div "Dry Laksa Pasta dried shrimp, coconut cream, laksa leaf" at bounding box center [378, 191] width 155 height 17
click at [310, 186] on input "Dry Laksa Pasta dried shrimp, coconut cream, laksa leaf" at bounding box center [307, 186] width 7 height 7
radio input "true"
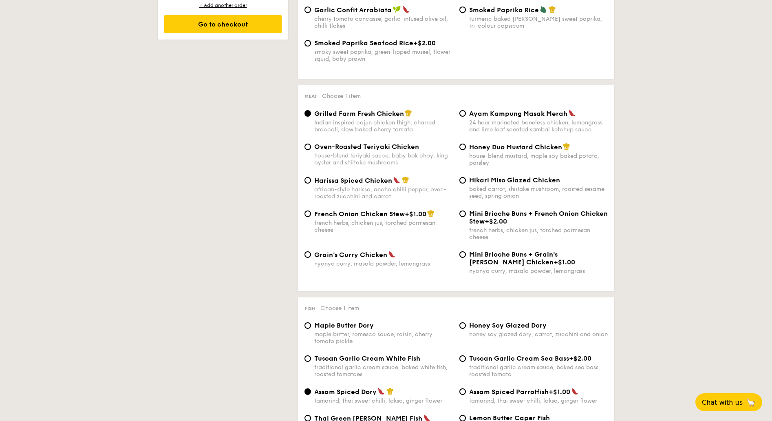
scroll to position [540, 0]
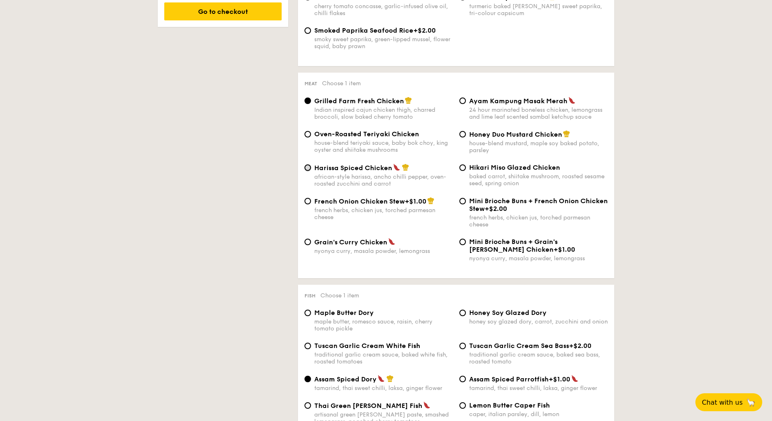
click at [308, 167] on input "Harissa Spiced Chicken african-style harissa, ancho chilli pepper, oven-roasted…" at bounding box center [307, 167] width 7 height 7
radio input "true"
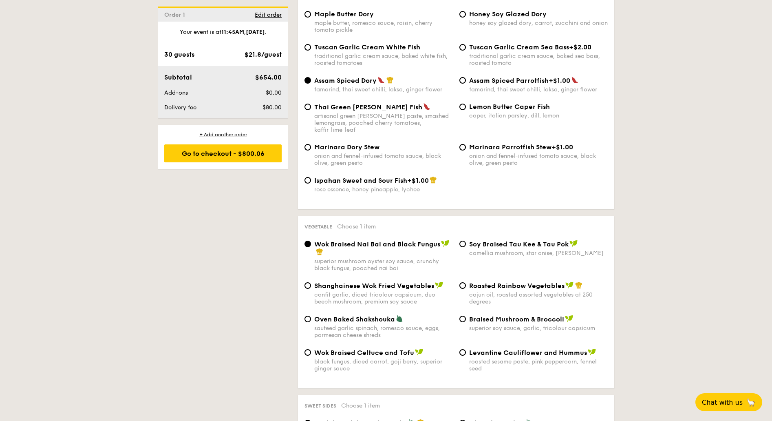
scroll to position [864, 0]
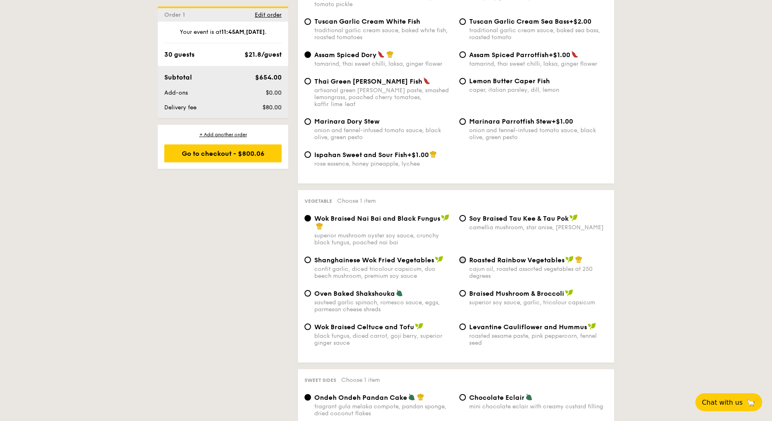
click at [462, 256] on input "Roasted Rainbow Vegetables cajun oil, roasted assorted vegetables at 250 degrees" at bounding box center [462, 259] width 7 height 7
radio input "true"
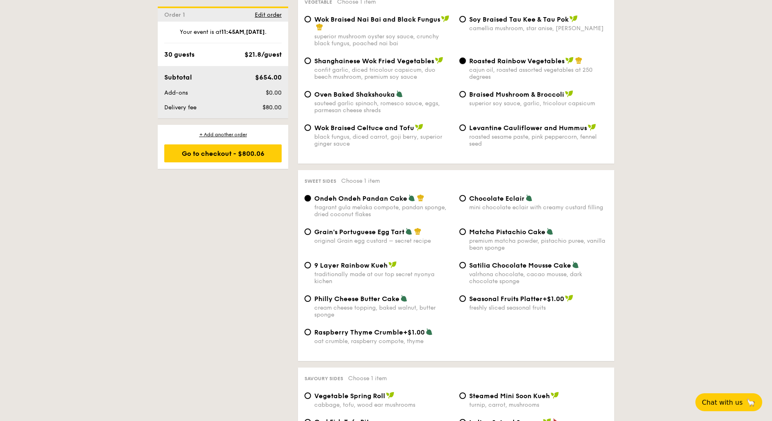
scroll to position [1080, 0]
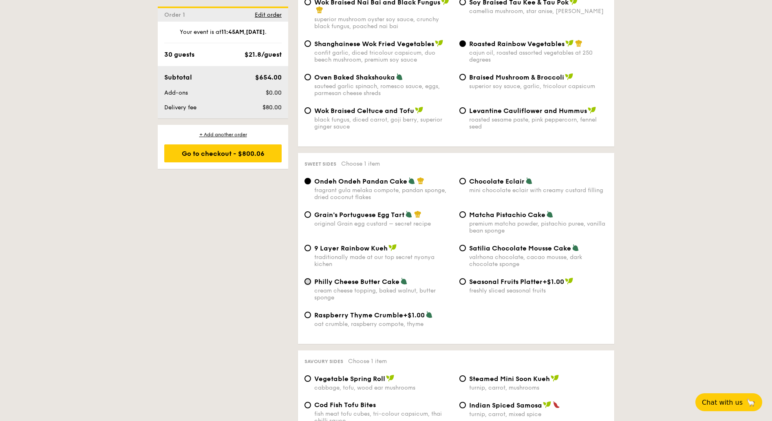
click at [308, 278] on input "Philly Cheese Butter Cake cream cheese topping, baked walnut, butter sponge" at bounding box center [307, 281] width 7 height 7
radio input "true"
click at [306, 211] on input "Grain's Portuguese Egg Tart original Grain egg custard – secret recipe" at bounding box center [307, 214] width 7 height 7
radio input "true"
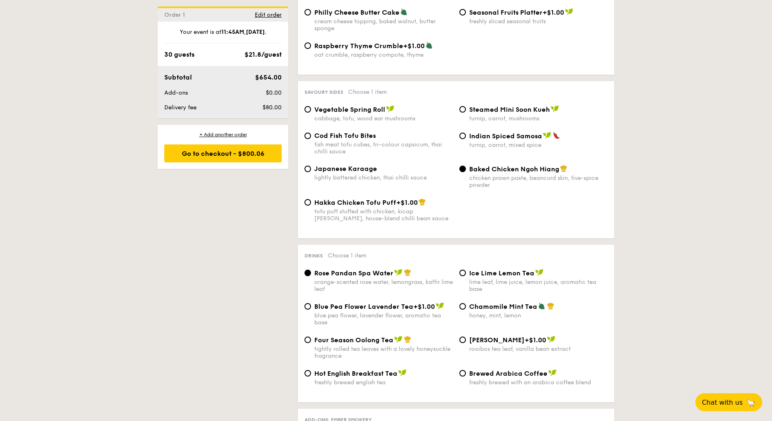
scroll to position [1350, 0]
click at [307, 131] on input "Cod Fish Tofu Bites fish meat tofu cubes, tri-colour capsicum, thai chilli sauce" at bounding box center [307, 134] width 7 height 7
radio input "true"
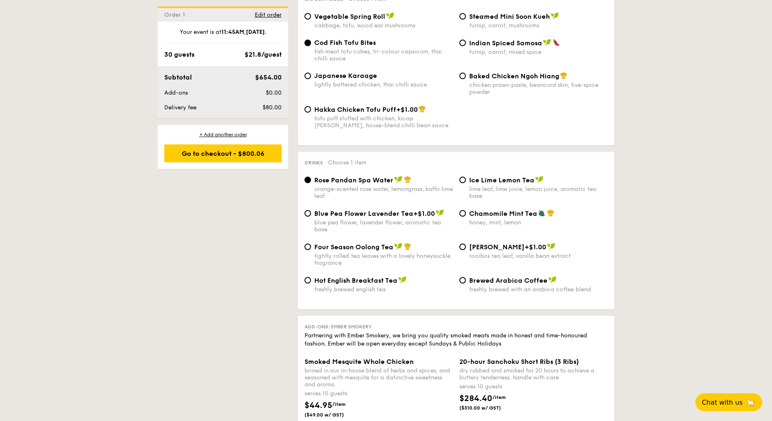
scroll to position [1458, 0]
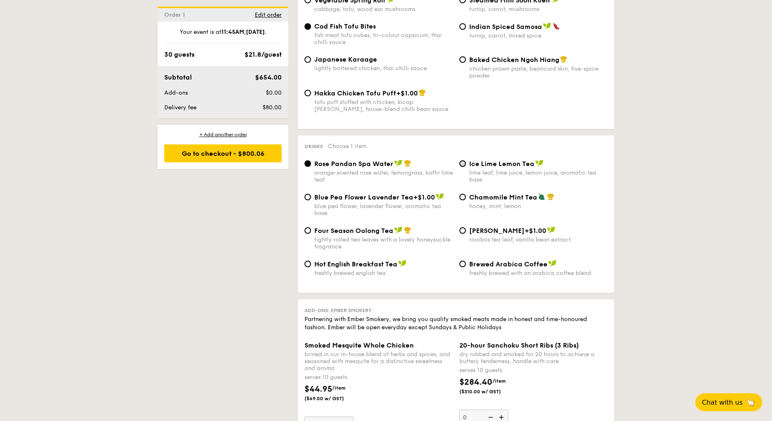
click at [464, 160] on input "Ice Lime Lemon Tea lime leaf, lime juice, lemon juice, aromatic tea base" at bounding box center [462, 163] width 7 height 7
radio input "true"
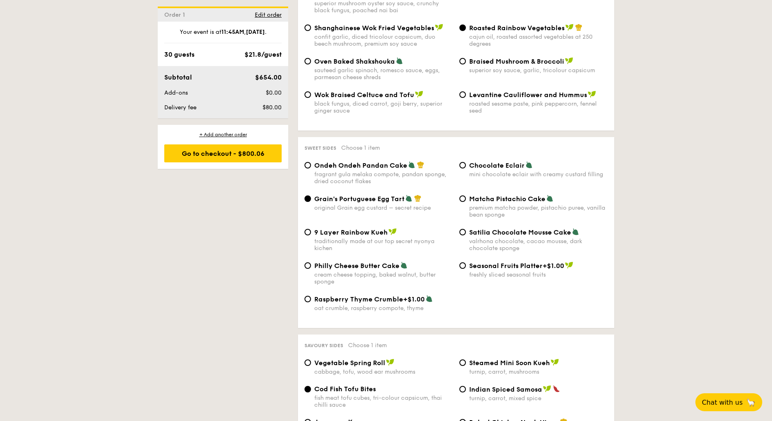
scroll to position [1026, 0]
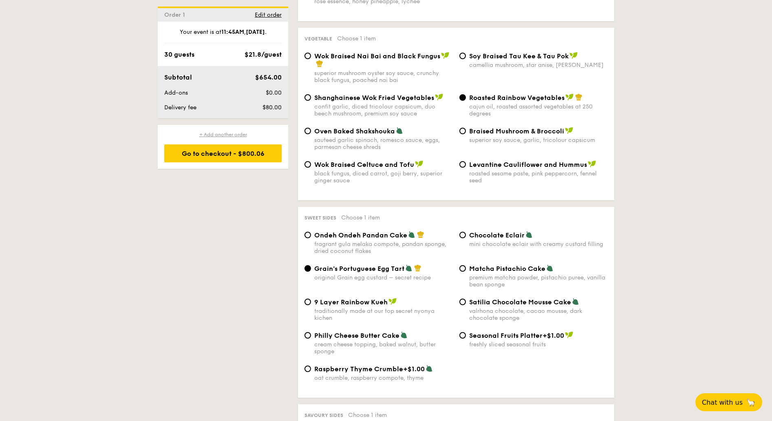
click at [220, 134] on div "+ Add another order" at bounding box center [222, 134] width 117 height 7
radio input "true"
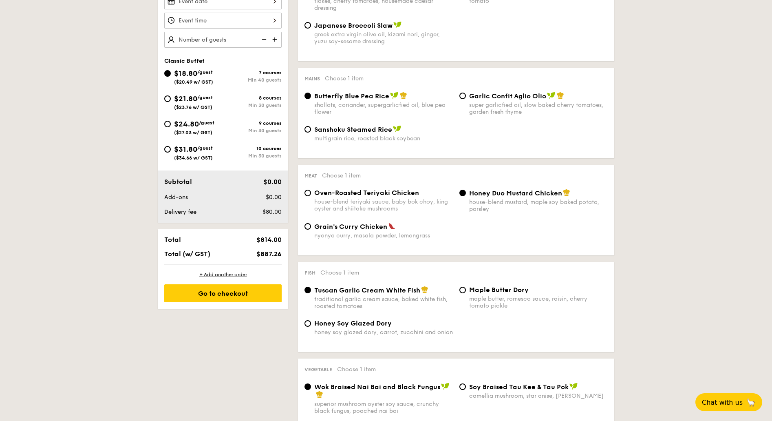
scroll to position [233, 0]
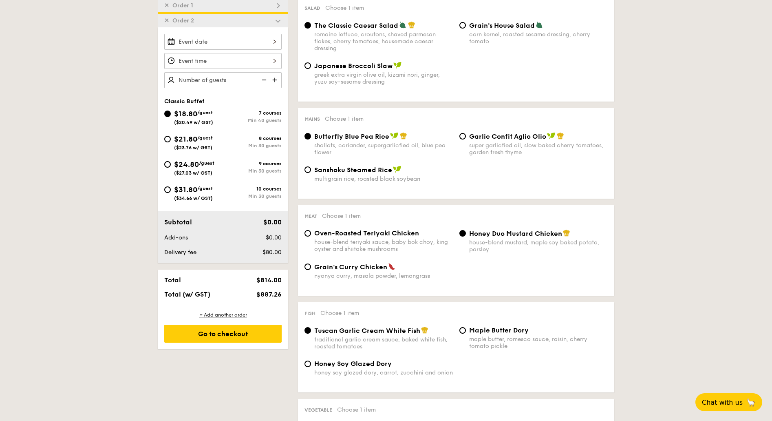
click at [273, 41] on input "Smoked Mesquite Whole Chicken brined in our in-house blend of herbs and spices,…" at bounding box center [222, 42] width 117 height 16
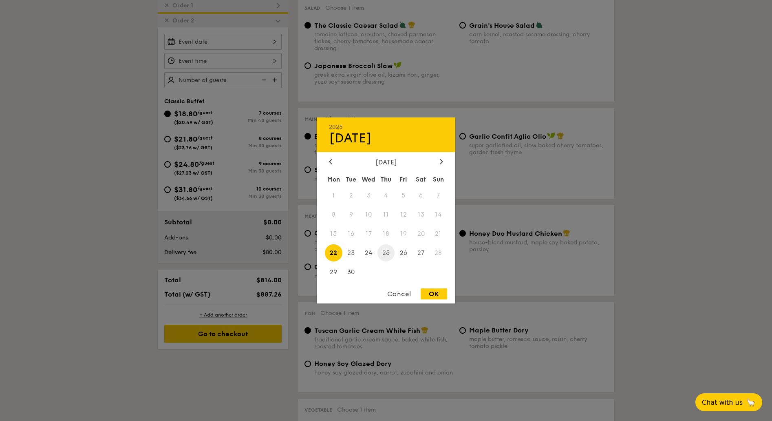
click at [384, 253] on span "25" at bounding box center [386, 253] width 18 height 18
click at [428, 292] on div "OK" at bounding box center [434, 293] width 26 height 11
type input "[DATE]"
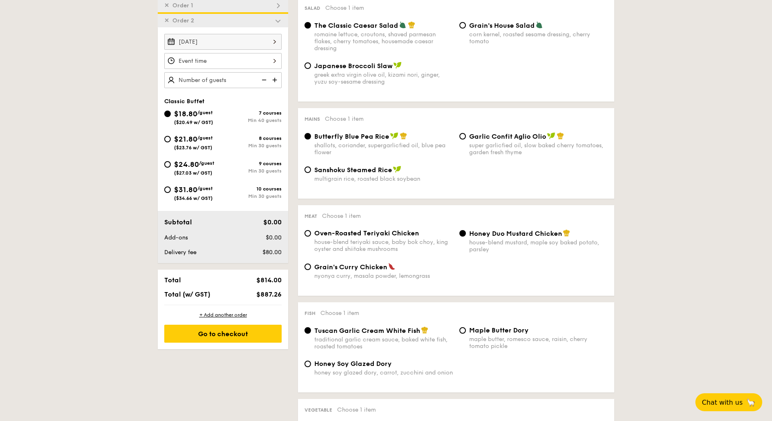
click at [264, 60] on input "Smoked Mesquite Whole Chicken brined in our in-house blend of herbs and spices,…" at bounding box center [222, 61] width 117 height 16
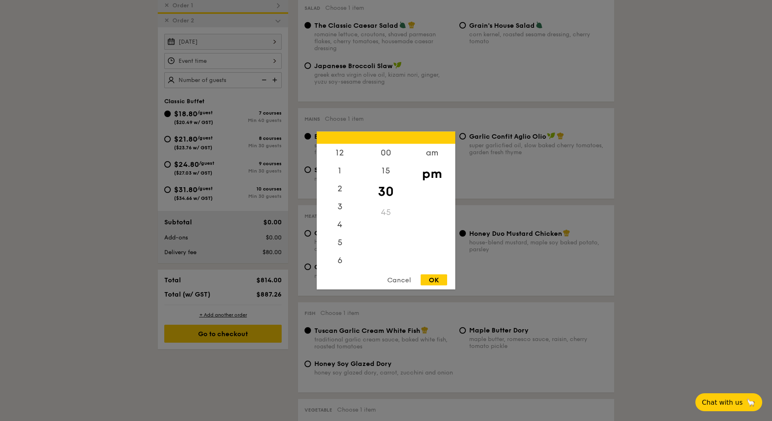
scroll to position [36, 0]
click at [420, 154] on div "am" at bounding box center [432, 156] width 46 height 24
click at [337, 259] on div "11" at bounding box center [340, 263] width 46 height 24
click at [387, 214] on div "45" at bounding box center [386, 215] width 46 height 24
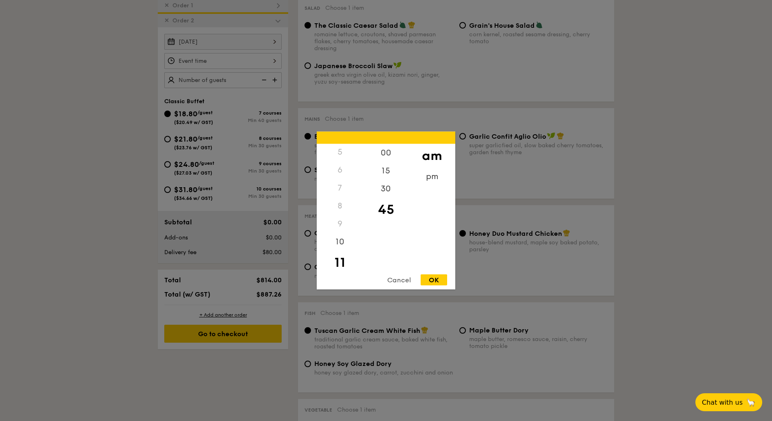
click at [430, 280] on div "OK" at bounding box center [434, 279] width 26 height 11
type input "11:45AM"
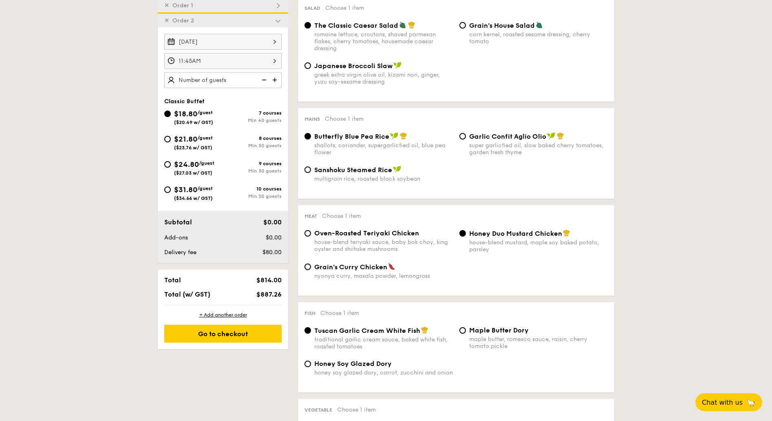
click at [273, 80] on img at bounding box center [275, 79] width 12 height 15
click at [263, 78] on img at bounding box center [263, 79] width 12 height 15
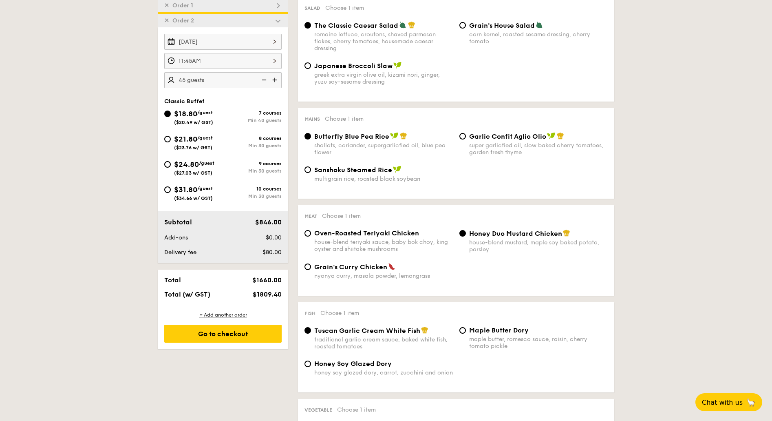
type input "40 guests"
click at [263, 78] on img at bounding box center [263, 79] width 12 height 15
click at [266, 81] on img at bounding box center [263, 79] width 12 height 15
click at [264, 80] on img at bounding box center [263, 79] width 12 height 15
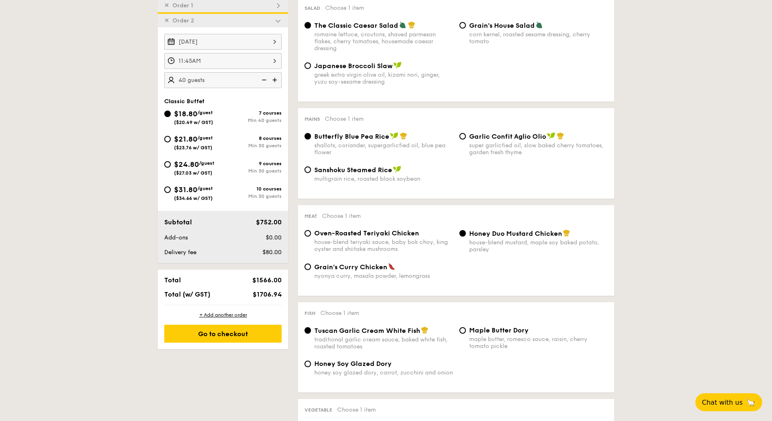
click at [264, 80] on img at bounding box center [263, 79] width 12 height 15
click at [171, 134] on div "$21.80 /guest ($23.76 w/ GST)" at bounding box center [193, 141] width 59 height 17
click at [171, 136] on input "$21.80 /guest ($23.76 w/ GST) 8 courses Min 30 guests" at bounding box center [167, 139] width 7 height 7
radio input "true"
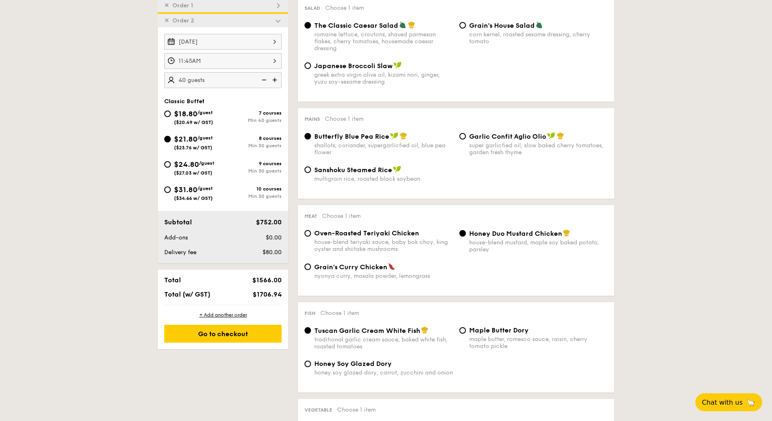
radio input "true"
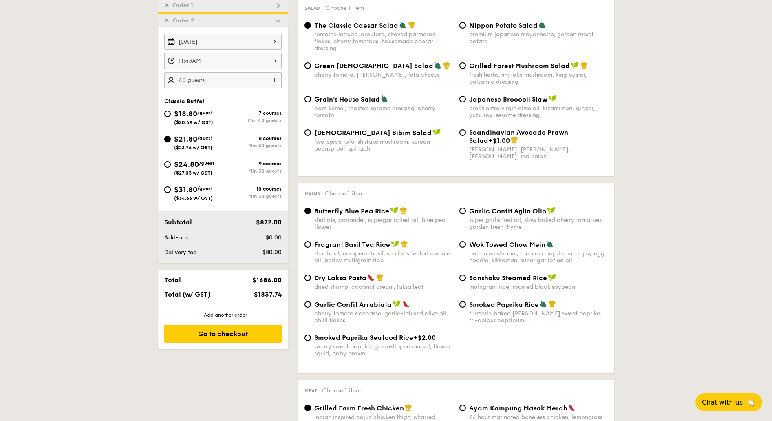
click at [166, 137] on input "$21.80 /guest ($23.76 w/ GST) 8 courses Min 30 guests" at bounding box center [167, 139] width 7 height 7
click at [263, 81] on img at bounding box center [263, 79] width 12 height 15
click at [264, 81] on img at bounding box center [263, 79] width 12 height 15
type input "30 guests"
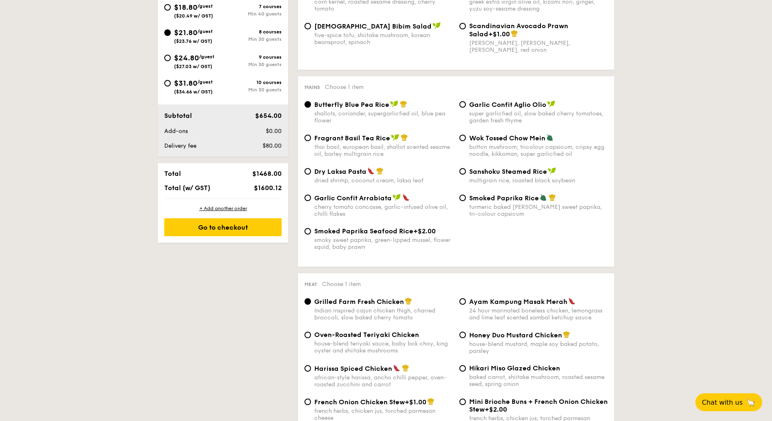
scroll to position [340, 0]
click at [465, 134] on div "Wok Tossed Chow Mein button mushroom, tricolour capsicum, cripsy egg noodle, ki…" at bounding box center [533, 145] width 155 height 24
click at [463, 136] on input "Wok Tossed Chow Mein button mushroom, tricolour capsicum, cripsy egg noodle, ki…" at bounding box center [462, 137] width 7 height 7
radio input "true"
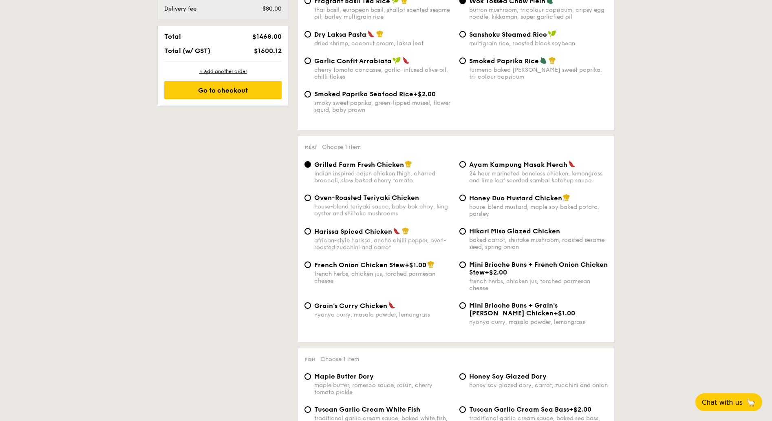
scroll to position [502, 0]
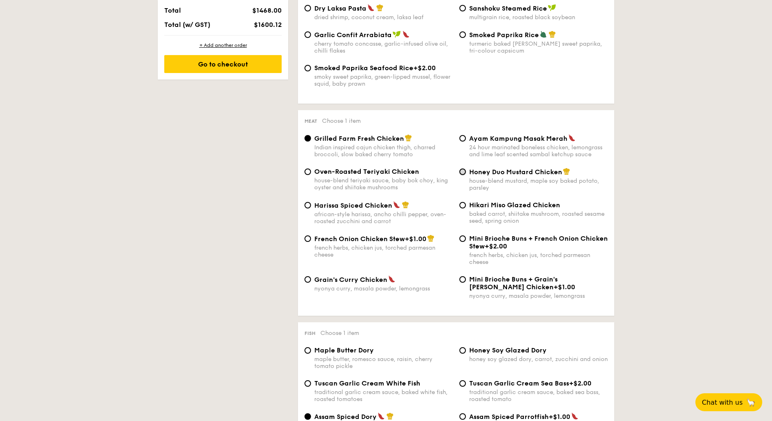
click at [463, 173] on input "Honey Duo Mustard Chicken house-blend mustard, maple soy baked potato, parsley" at bounding box center [462, 171] width 7 height 7
radio input "true"
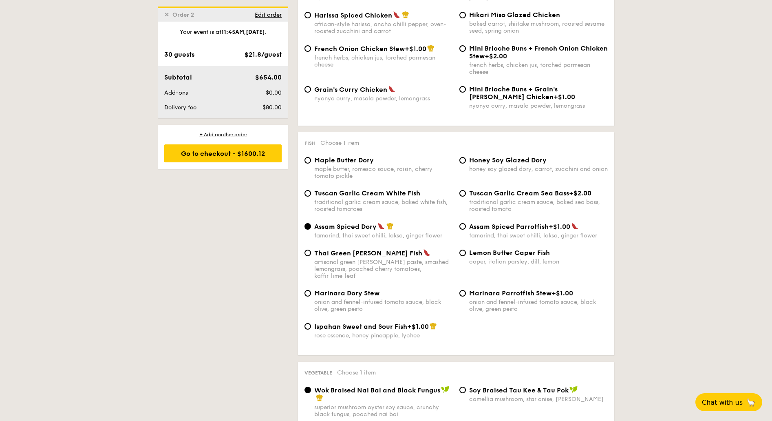
scroll to position [718, 0]
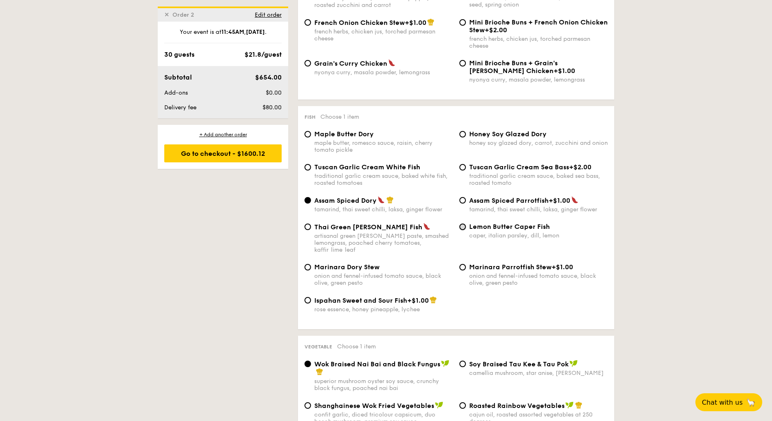
click at [461, 225] on input "Lemon Butter Caper Fish caper, italian parsley, dill, lemon" at bounding box center [462, 226] width 7 height 7
radio input "true"
click at [306, 132] on input "Maple Butter Dory maple butter, romesco sauce, raisin, cherry tomato pickle" at bounding box center [307, 134] width 7 height 7
radio input "true"
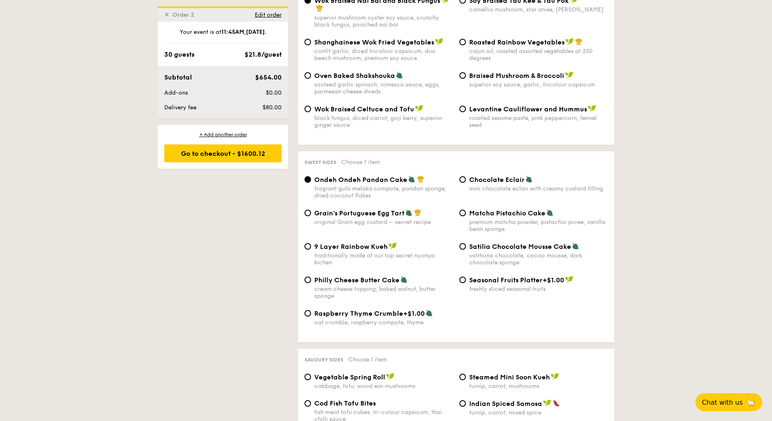
scroll to position [1096, 0]
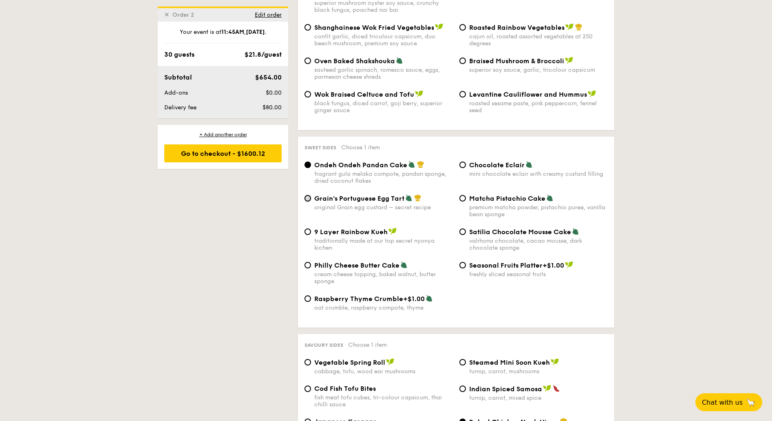
click at [308, 195] on input "Grain's Portuguese Egg Tart original Grain egg custard – secret recipe" at bounding box center [307, 198] width 7 height 7
radio input "true"
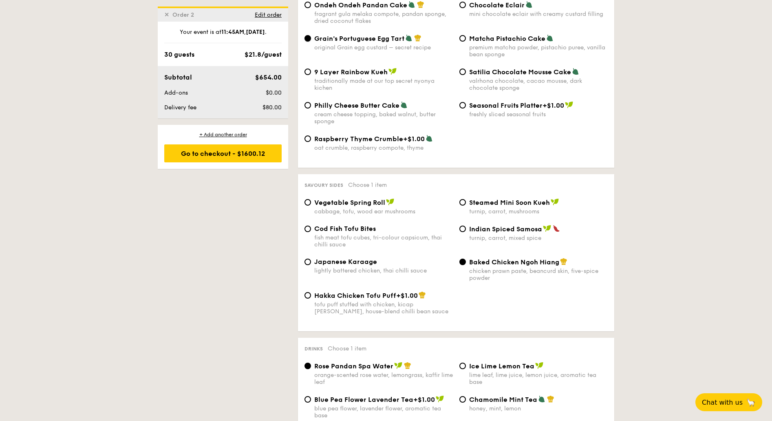
scroll to position [1258, 0]
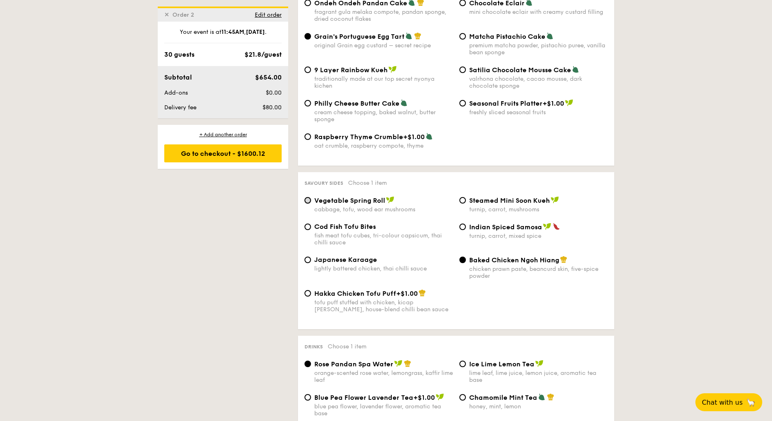
click at [309, 197] on input "Vegetable Spring Roll cabbage, tofu, wood ear mushrooms" at bounding box center [307, 200] width 7 height 7
radio input "true"
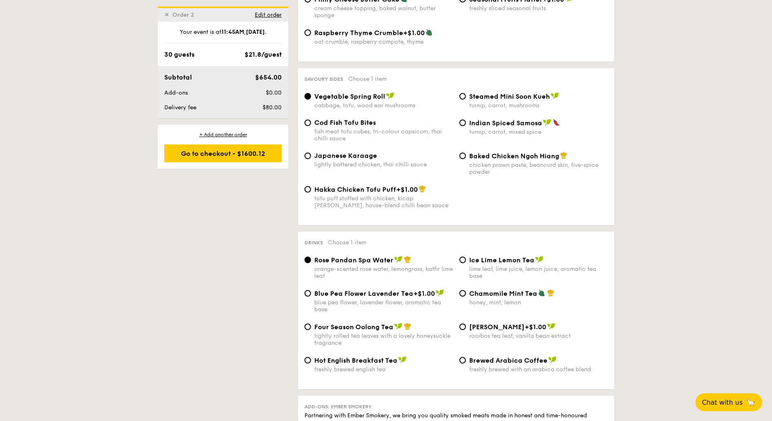
scroll to position [1366, 0]
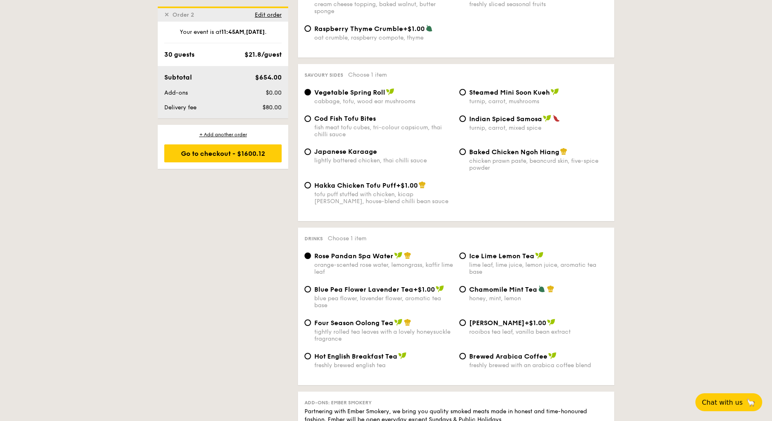
click at [468, 148] on div "Baked Chicken Ngoh Hiang chicken prawn paste, beancurd skin, five-spice powder" at bounding box center [533, 160] width 155 height 24
click at [465, 148] on input "Baked Chicken Ngoh Hiang chicken prawn paste, beancurd skin, five-spice powder" at bounding box center [462, 151] width 7 height 7
radio input "true"
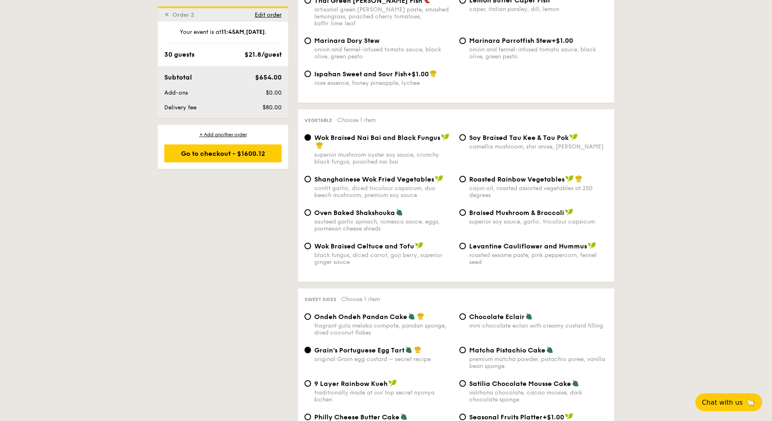
scroll to position [1042, 0]
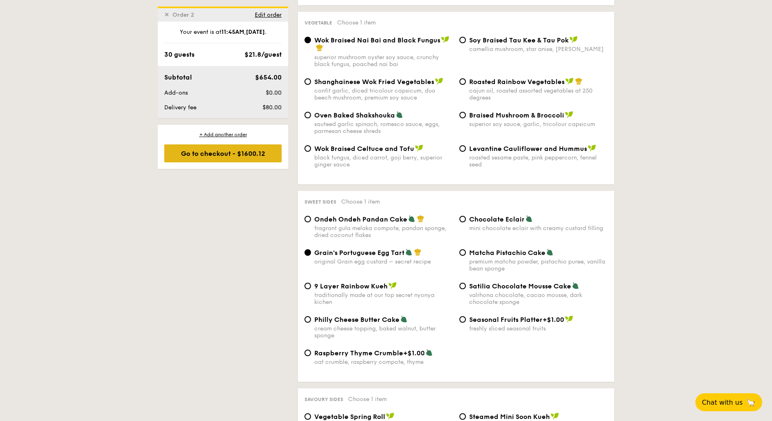
click at [231, 156] on div "Go to checkout - $1600.12" at bounding box center [222, 153] width 117 height 18
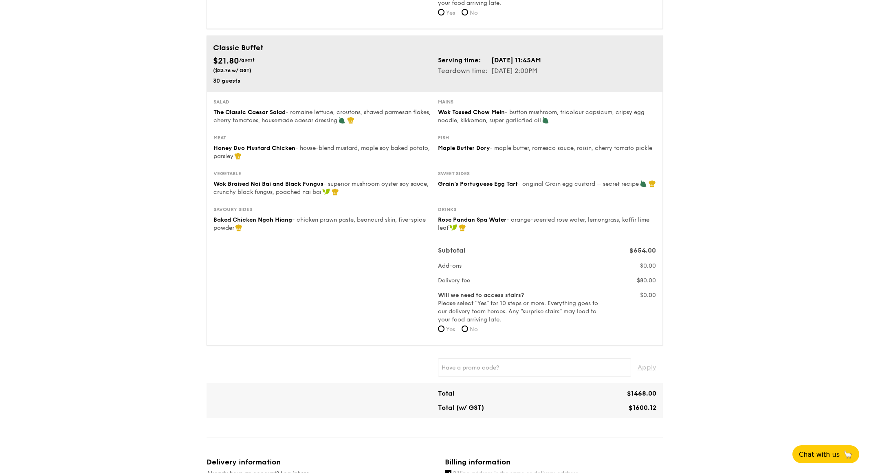
scroll to position [317, 0]
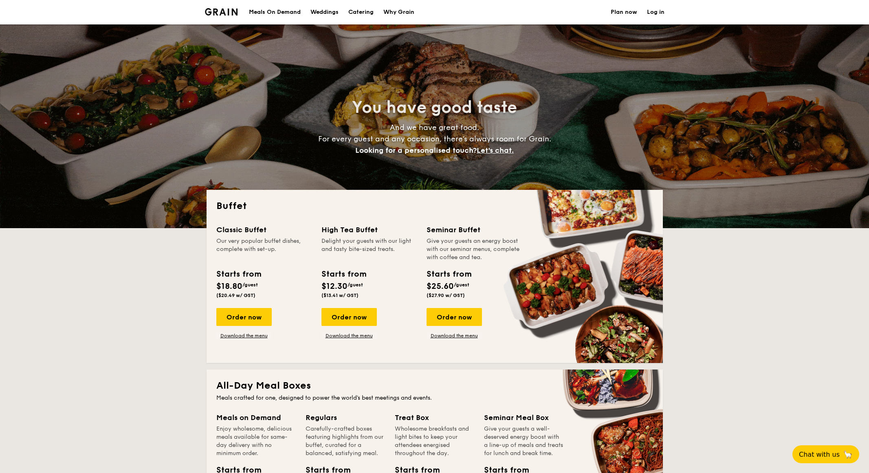
select select
